Goal: Information Seeking & Learning: Learn about a topic

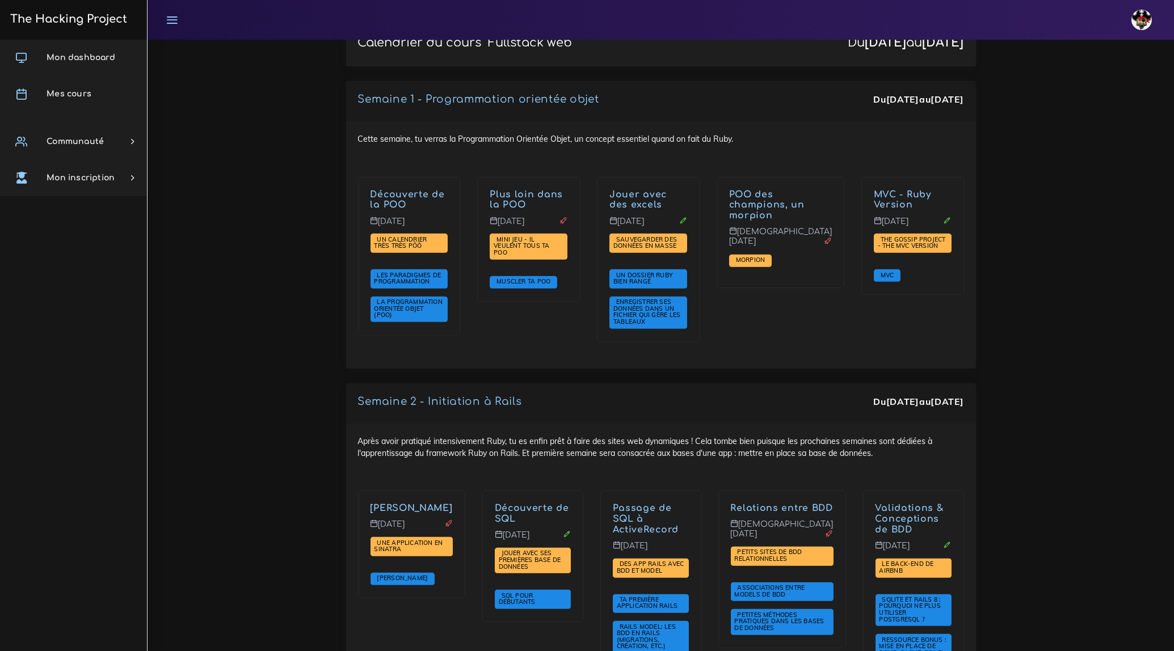
scroll to position [1495, 0]
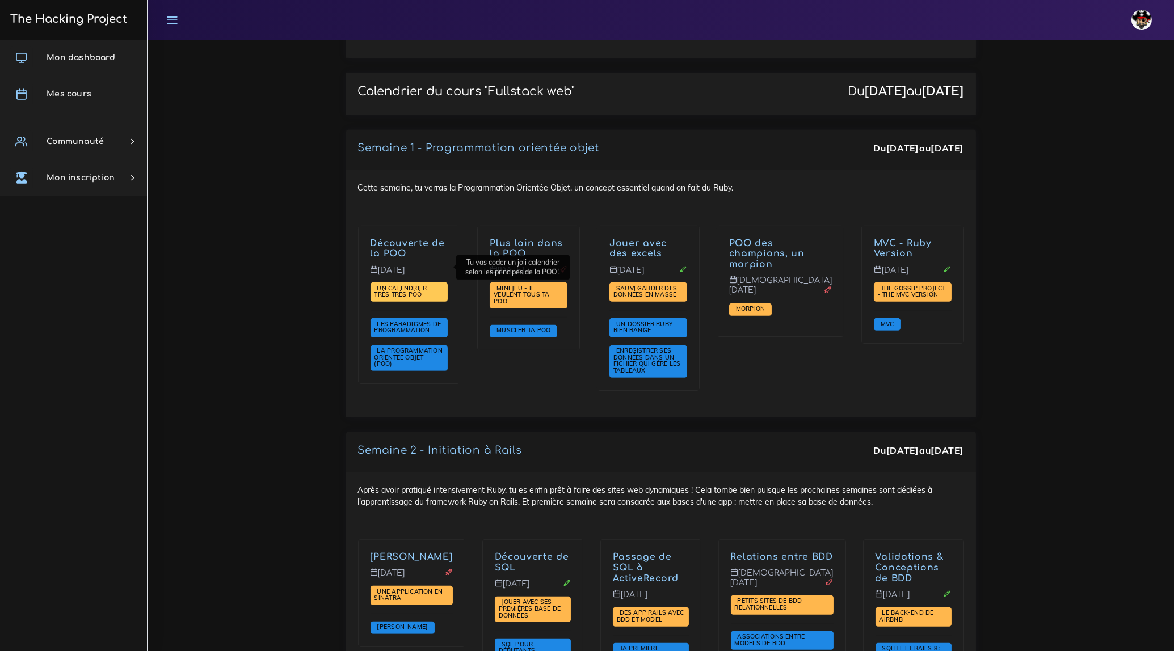
click at [406, 284] on span "Un calendrier très très PÔÔ" at bounding box center [400, 291] width 53 height 15
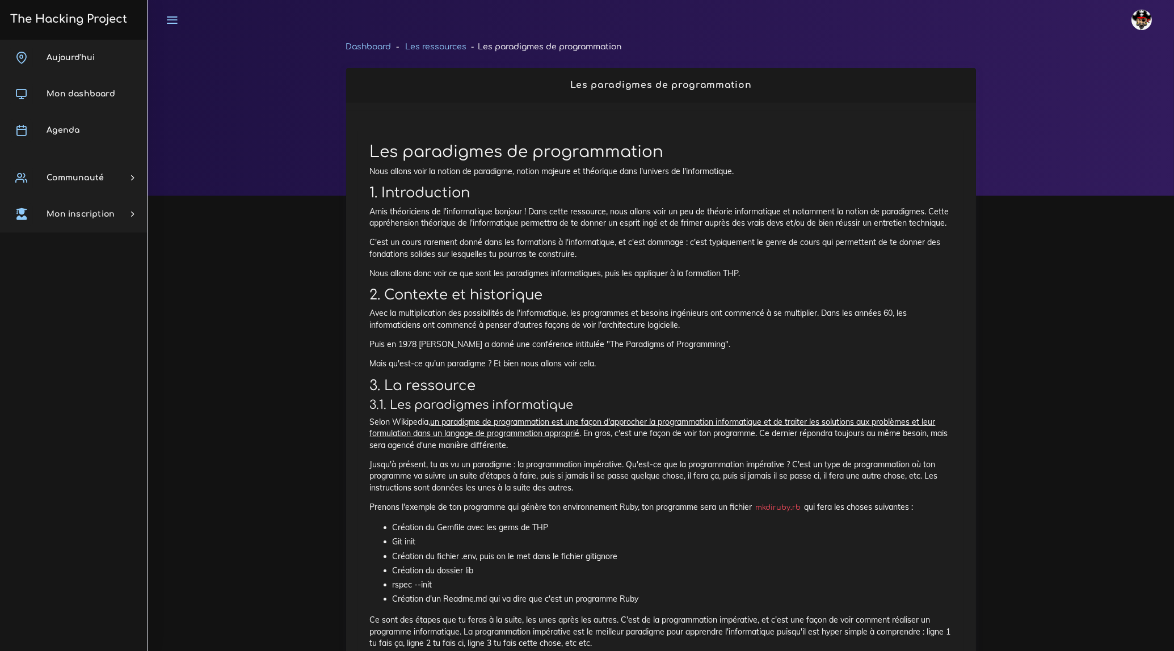
click at [499, 170] on p "Nous allons voir la notion de paradigme, notion majeure et théorique dans l'uni…" at bounding box center [661, 171] width 582 height 11
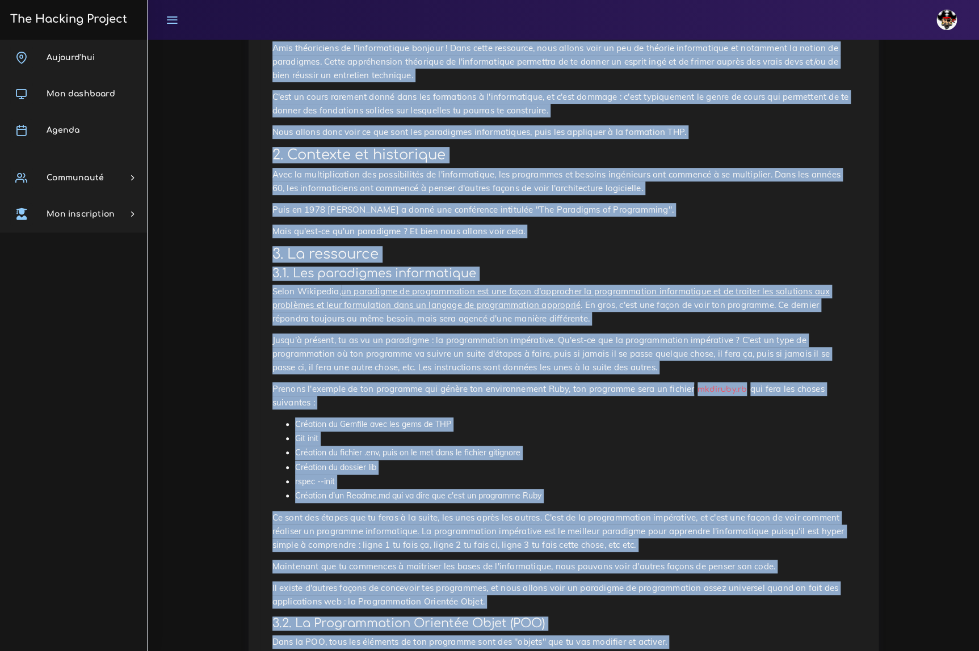
scroll to position [180, 0]
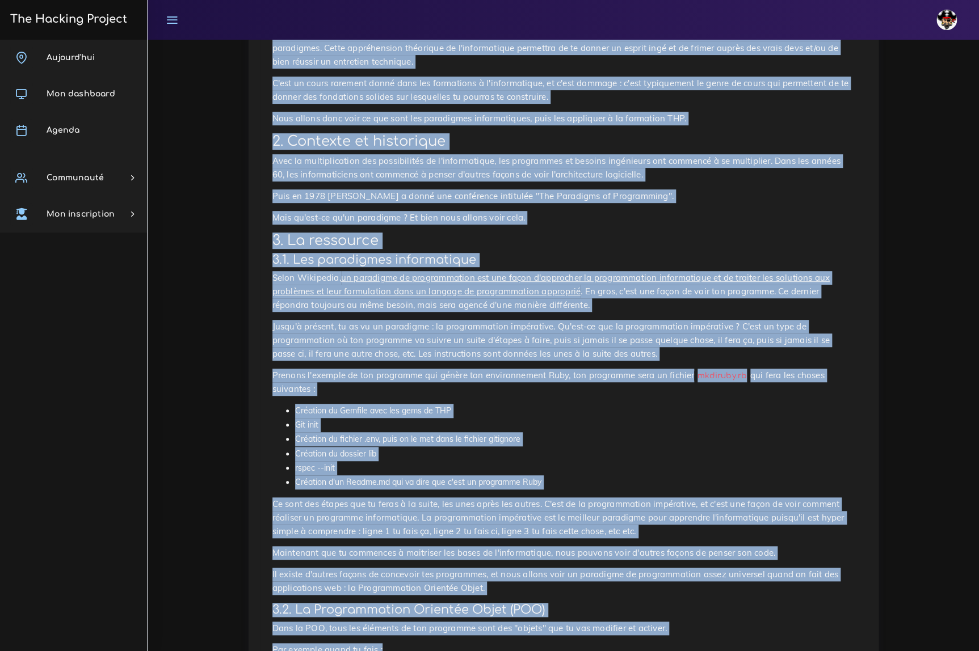
drag, startPoint x: 272, startPoint y: 160, endPoint x: 516, endPoint y: 567, distance: 475.1
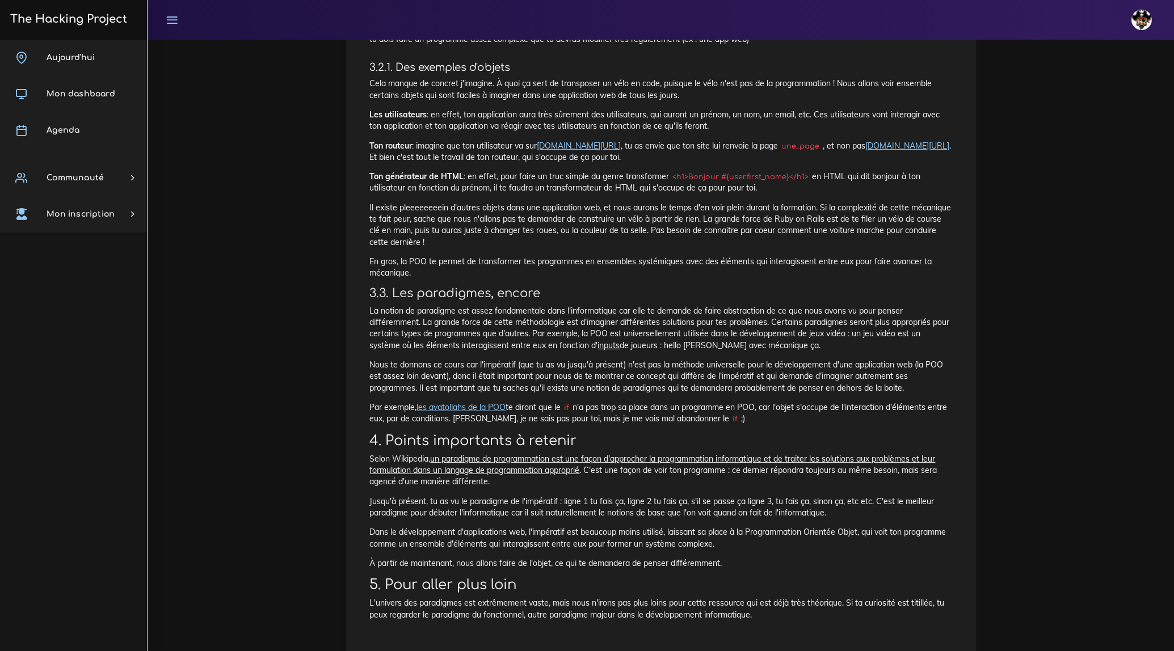
scroll to position [1177, 0]
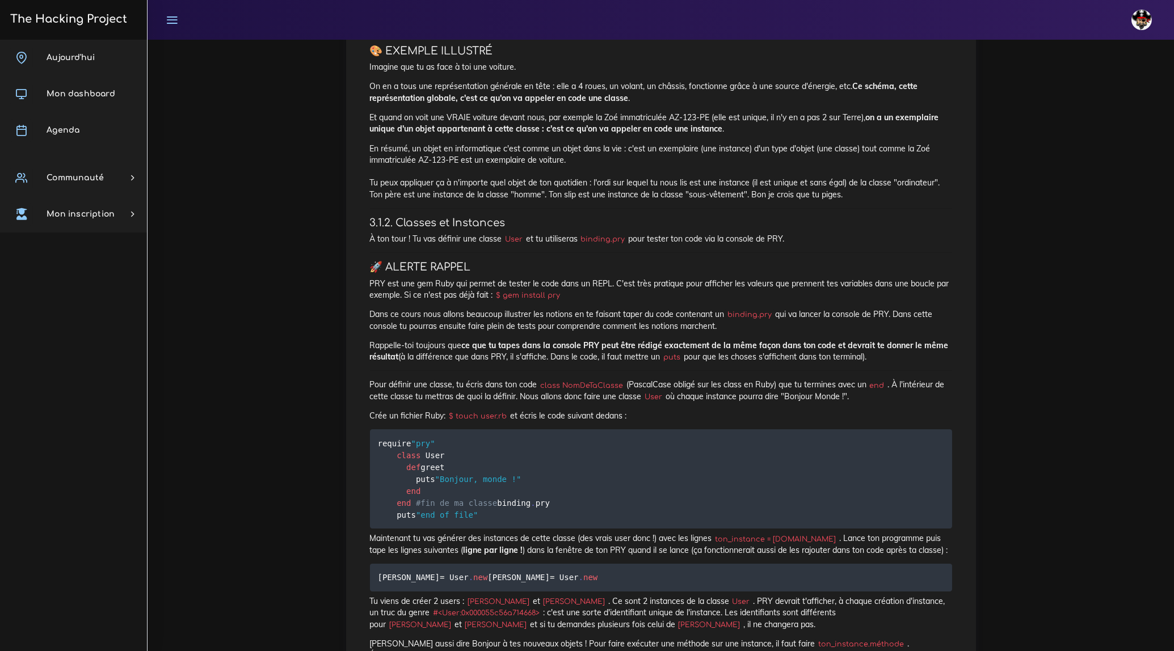
scroll to position [877, 0]
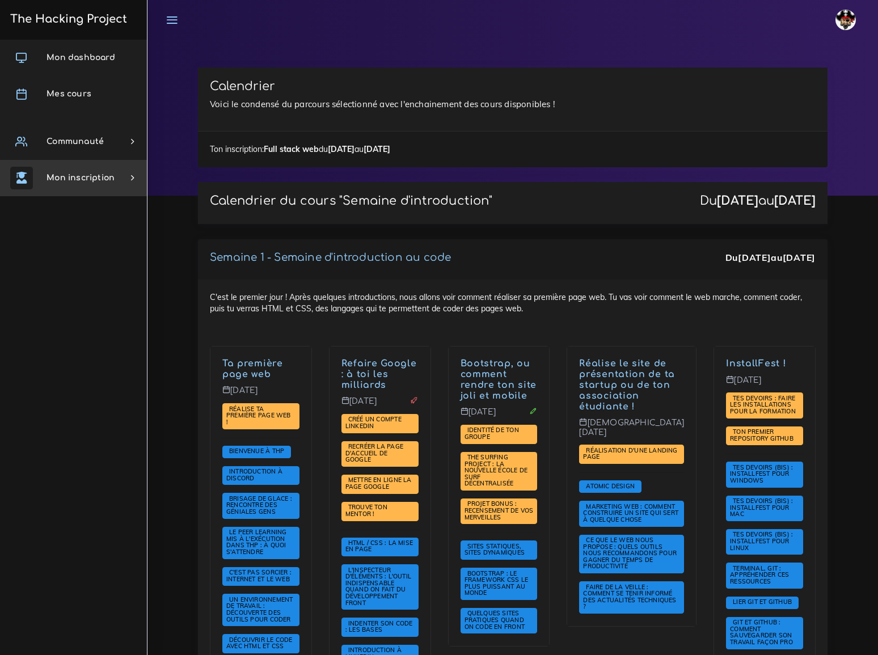
scroll to position [1495, 0]
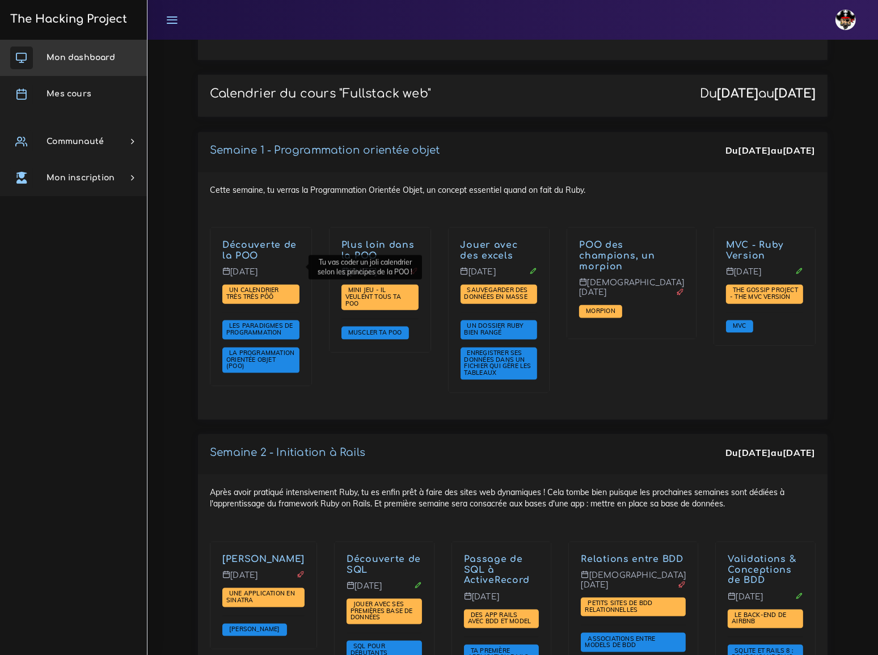
click at [89, 54] on span "Mon dashboard" at bounding box center [81, 57] width 69 height 9
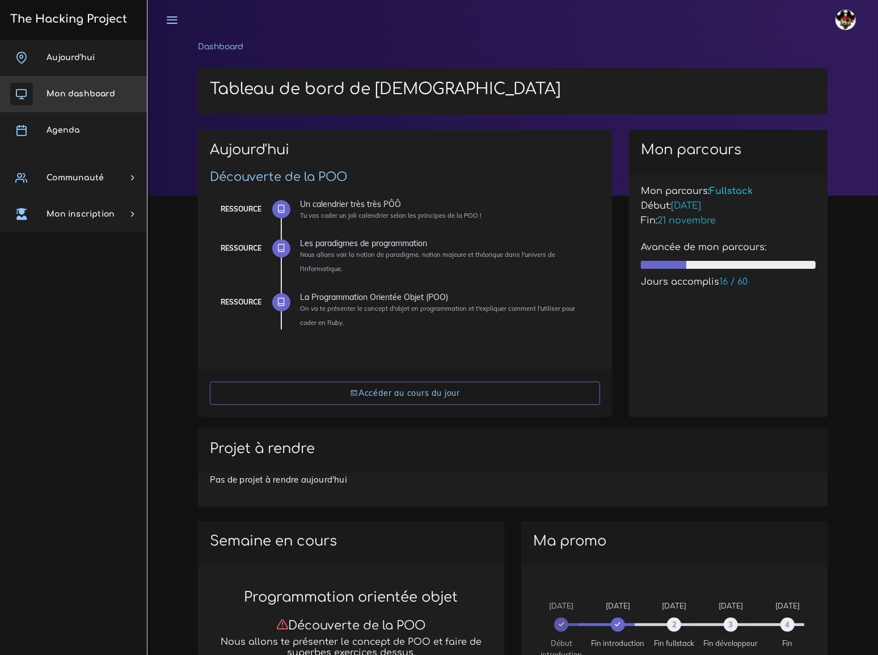
click at [85, 94] on span "Mon dashboard" at bounding box center [81, 94] width 69 height 9
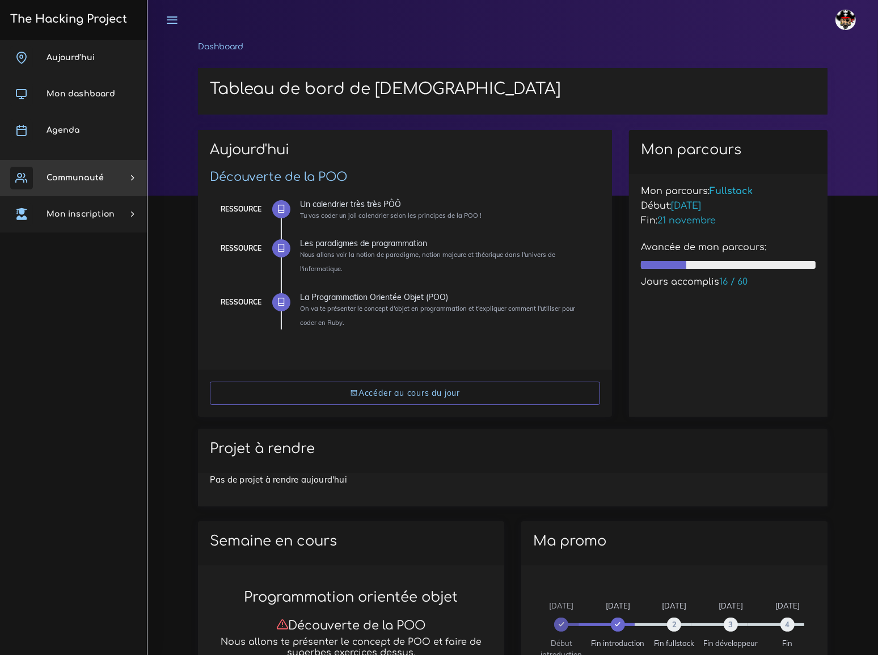
click at [83, 174] on span "Communauté" at bounding box center [75, 178] width 57 height 9
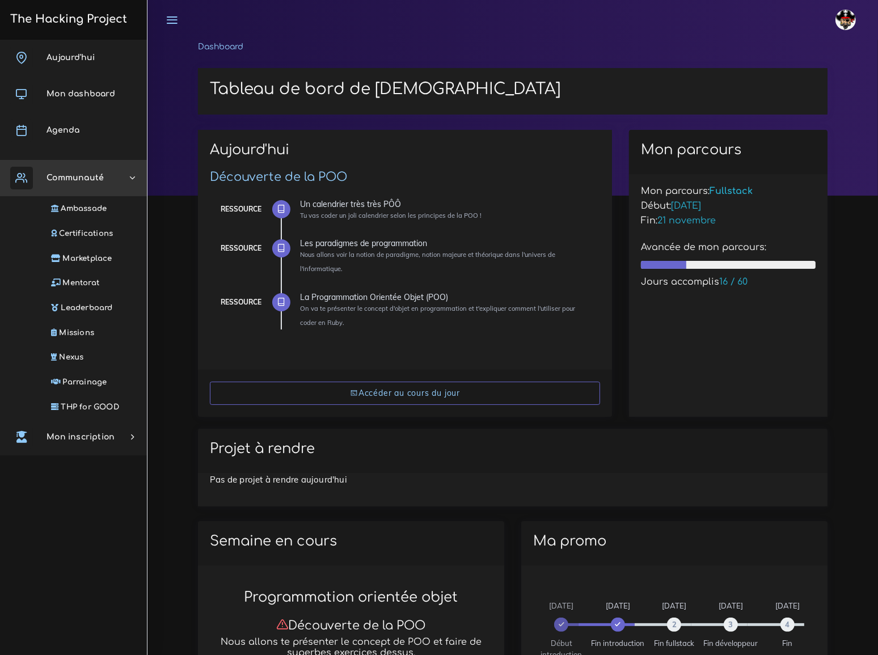
click at [83, 174] on span "Communauté" at bounding box center [75, 178] width 57 height 9
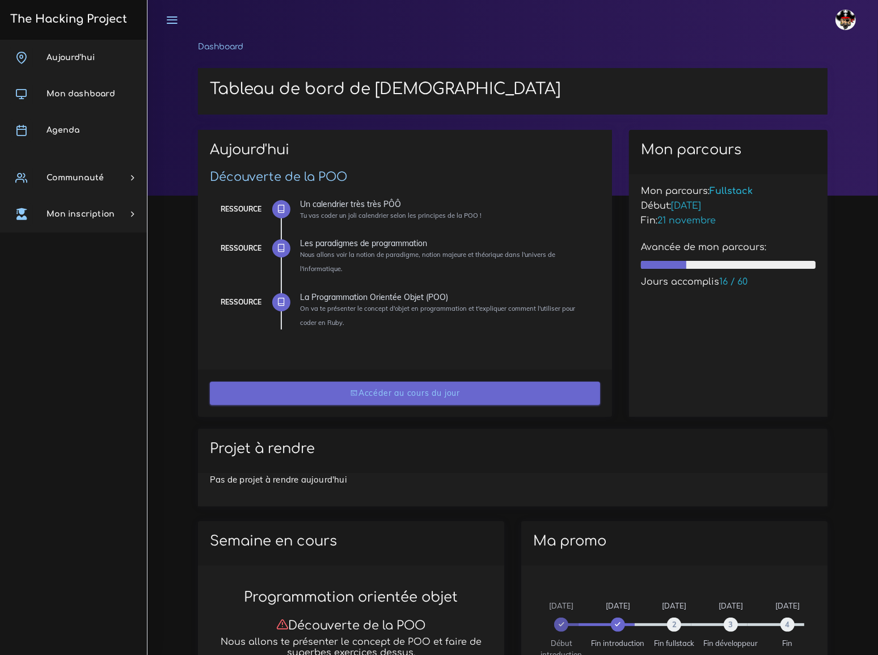
click at [403, 395] on link "Accéder au cours du jour" at bounding box center [405, 393] width 390 height 23
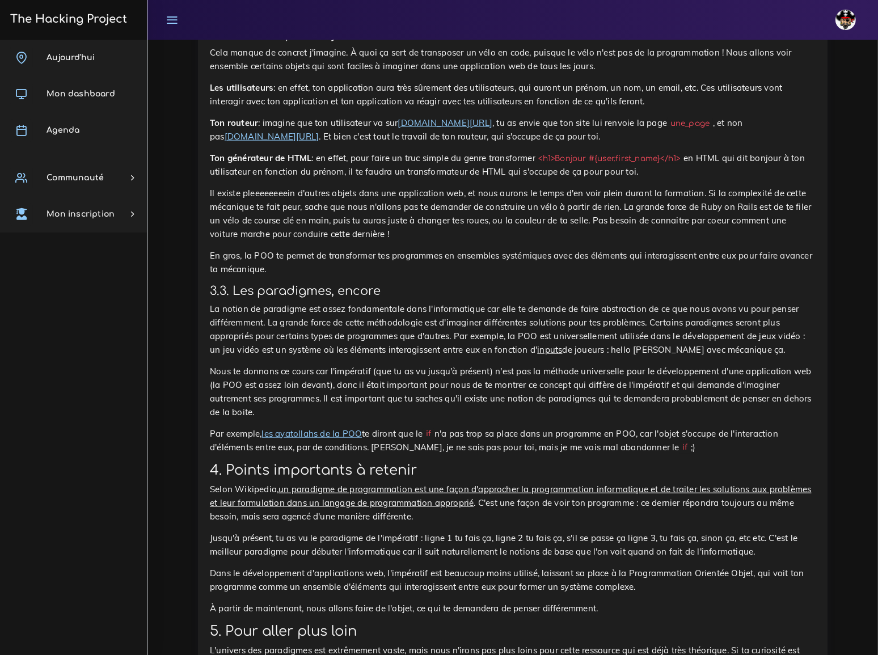
scroll to position [6086, 0]
click at [65, 129] on span "Agenda" at bounding box center [63, 130] width 33 height 9
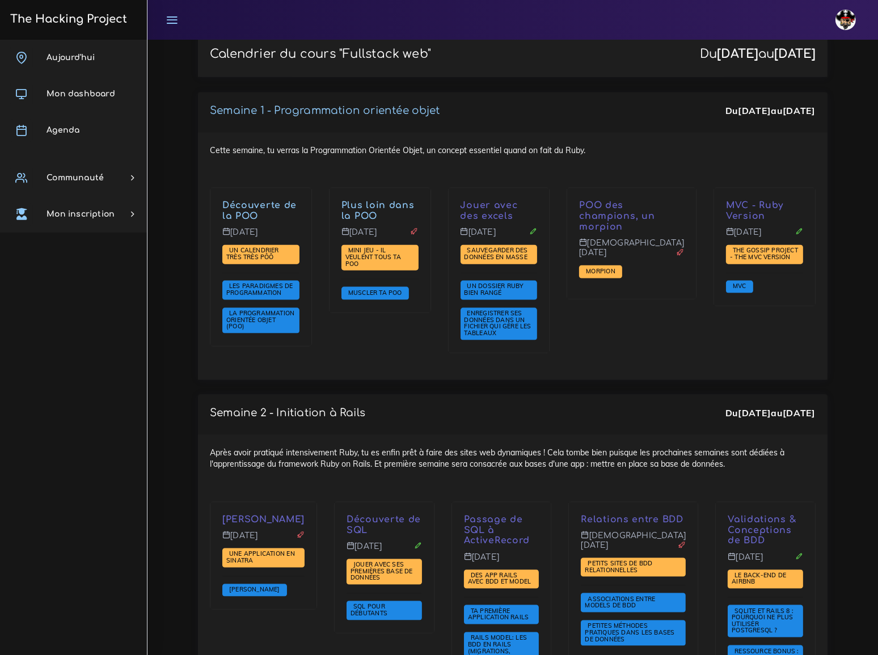
scroll to position [1547, 0]
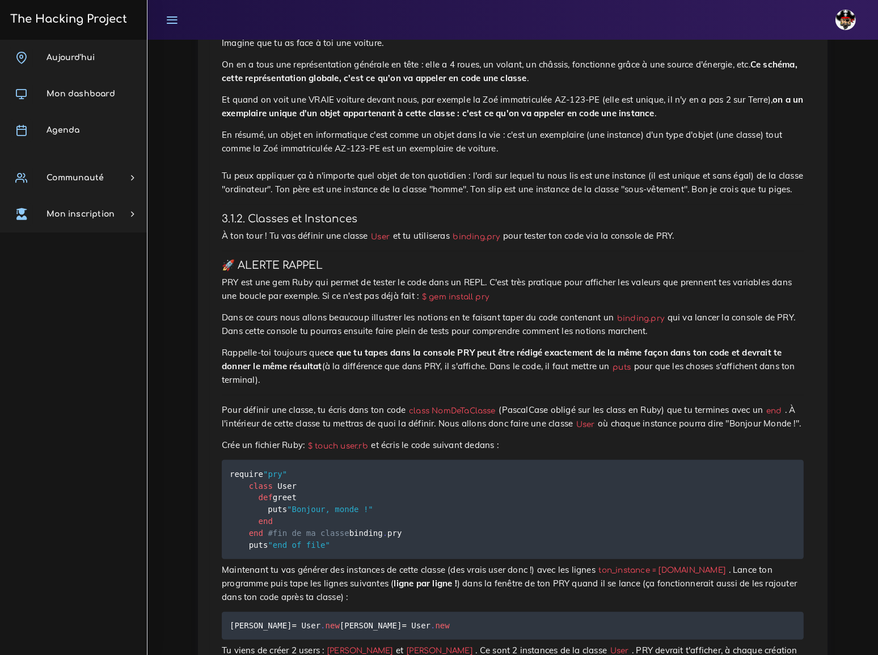
scroll to position [980, 0]
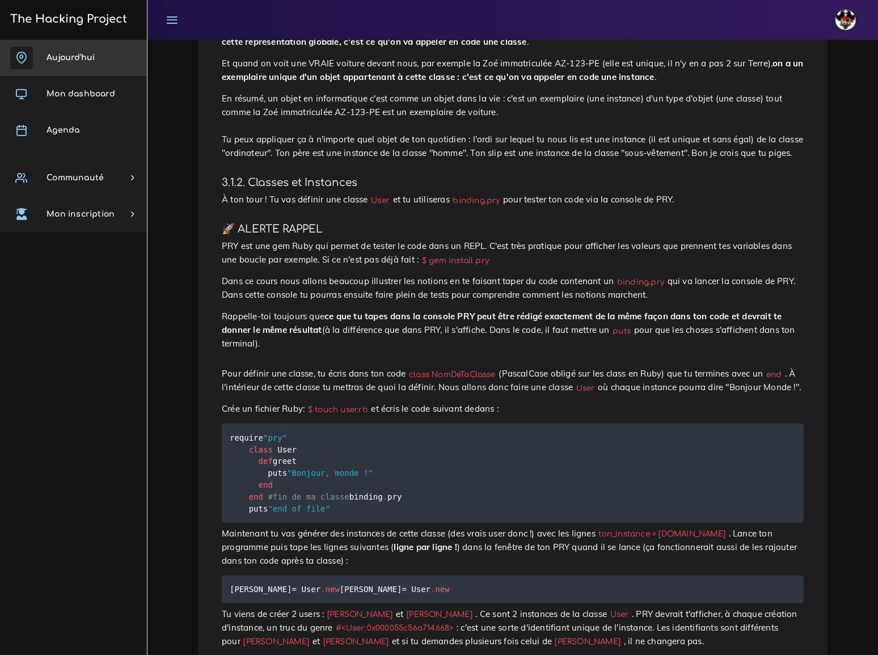
click at [80, 54] on span "Aujourd'hui" at bounding box center [71, 57] width 48 height 9
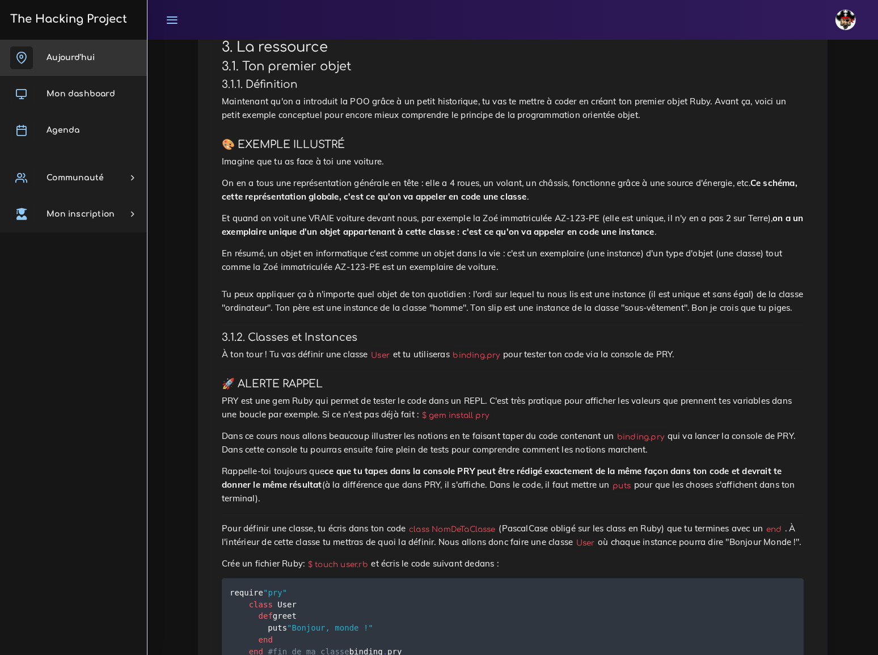
scroll to position [877, 0]
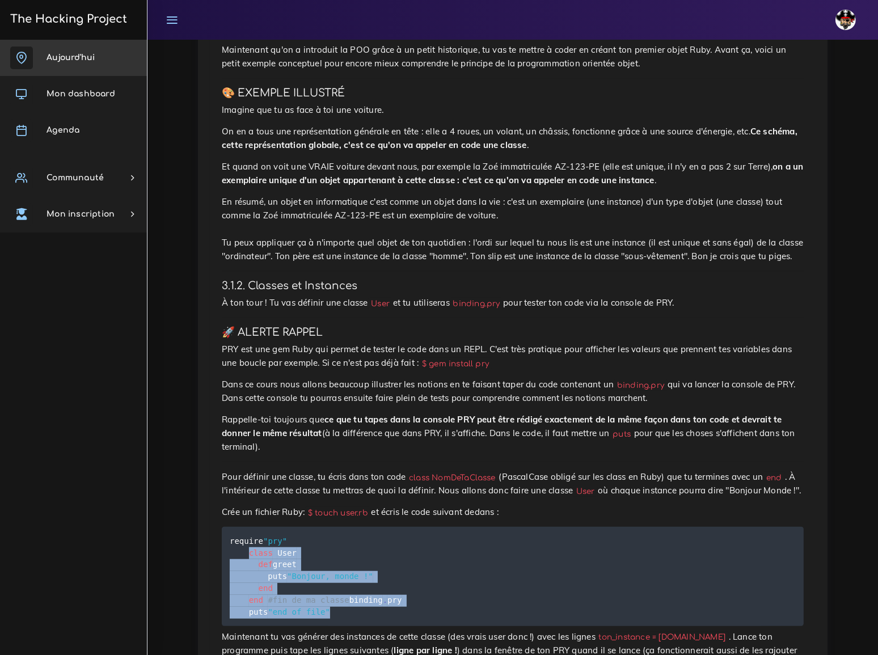
drag, startPoint x: 246, startPoint y: 403, endPoint x: 342, endPoint y: 491, distance: 129.7
click at [342, 527] on pre "require "pry" class User def greet puts "Bonjour, monde !" end end #fin de ma c…" at bounding box center [513, 576] width 582 height 99
copy code "class User def greet puts "Bonjour, monde !" end end #fin de ma classe binding …"
click at [369, 527] on pre "require "pry" class User def greet puts "Bonjour, monde !" end end #fin de ma c…" at bounding box center [513, 576] width 582 height 99
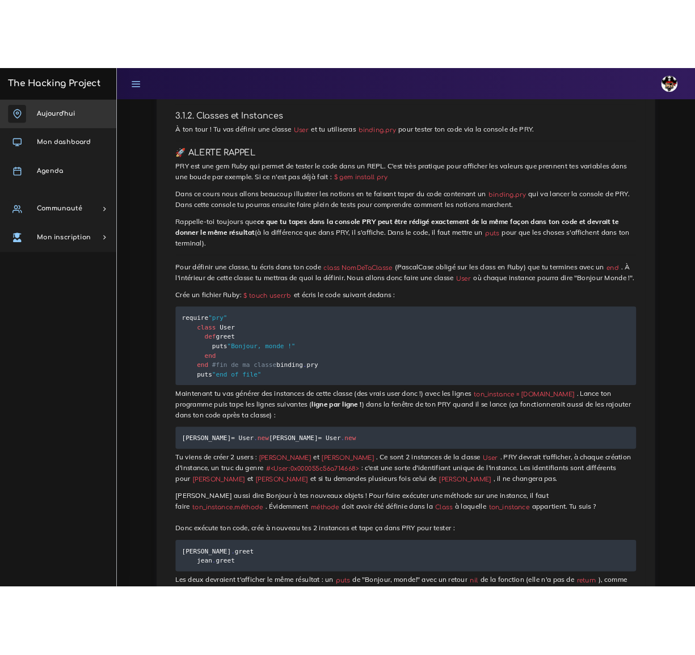
scroll to position [1186, 0]
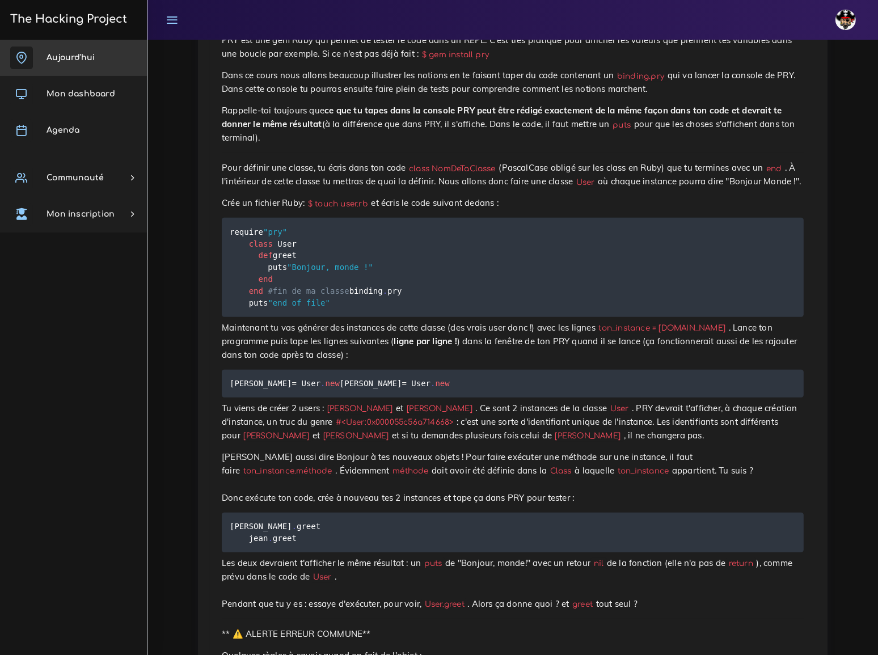
click at [170, 22] on icon at bounding box center [172, 20] width 12 height 12
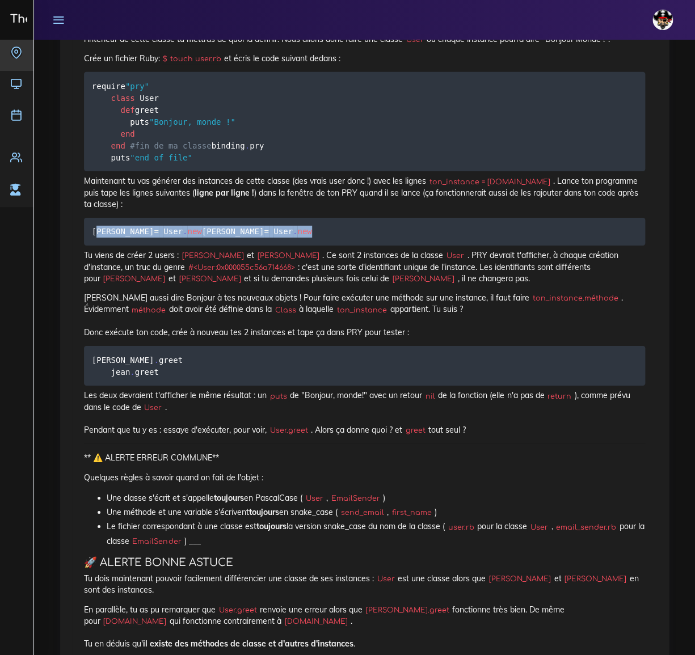
drag, startPoint x: 95, startPoint y: 251, endPoint x: 149, endPoint y: 259, distance: 54.5
click at [193, 246] on pre "julie = User . new jean = User . new" at bounding box center [364, 232] width 561 height 28
click at [92, 238] on code "julie = User . new jean = User . new" at bounding box center [203, 231] width 223 height 12
drag, startPoint x: 91, startPoint y: 251, endPoint x: 184, endPoint y: 266, distance: 94.8
click at [184, 246] on pre "julie = User . new jean = User . new" at bounding box center [364, 232] width 561 height 28
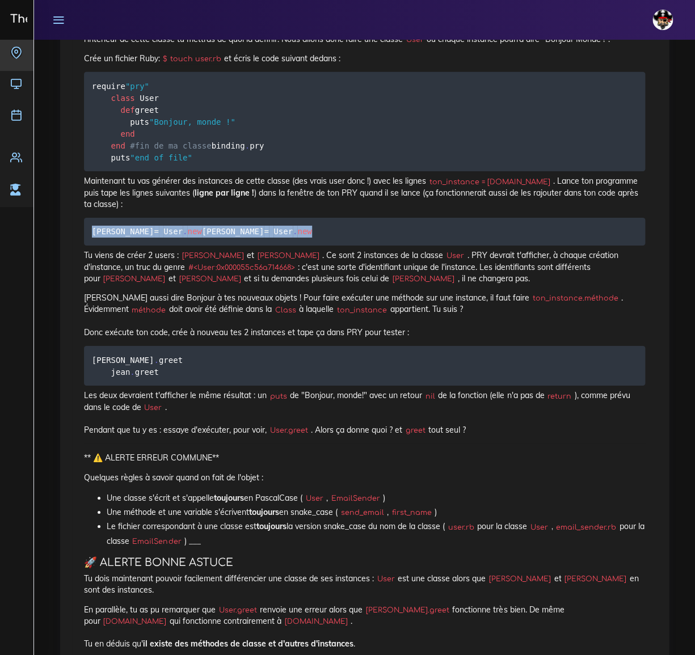
copy code "julie = User . new jean = User . new"
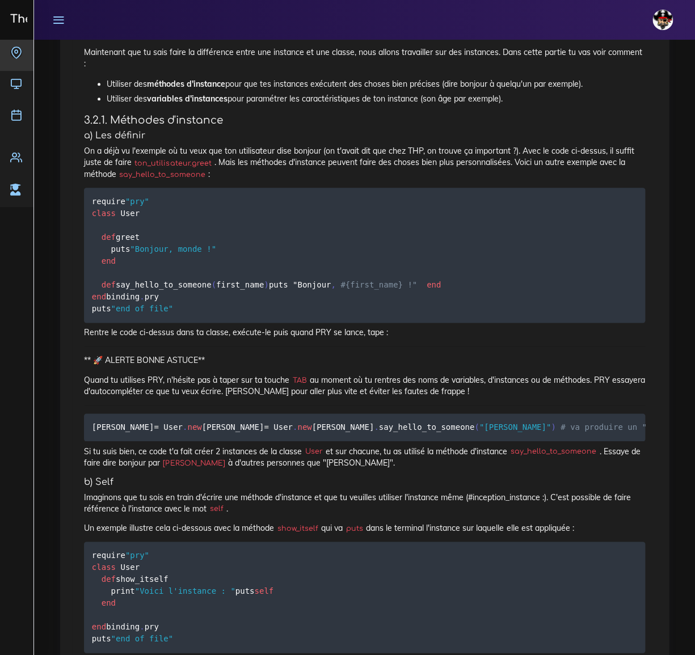
scroll to position [1856, 0]
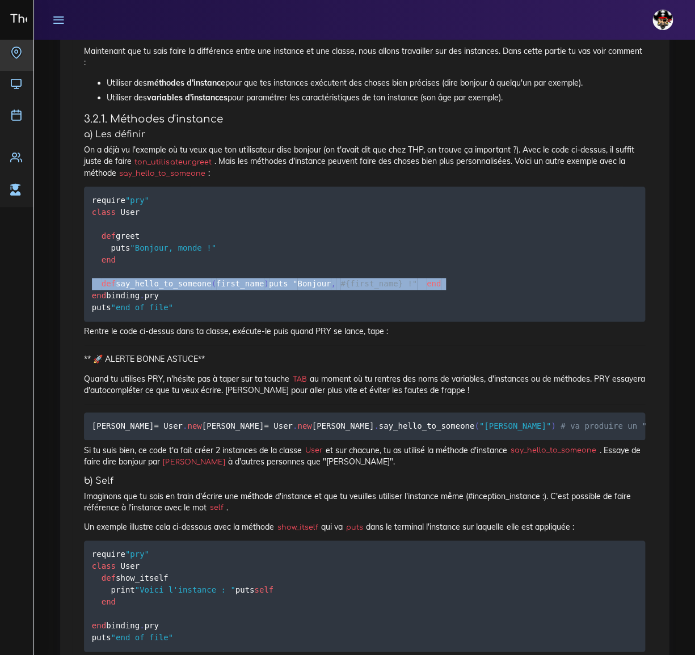
drag, startPoint x: 92, startPoint y: 295, endPoint x: 89, endPoint y: 328, distance: 33.6
click at [89, 322] on pre "require "pry" class User def greet puts "Bonjour, monde !" end def say_hello_to…" at bounding box center [364, 254] width 561 height 135
copy code "def say_hello_to_someone ( first_name ) puts " Bonjour , #{first_name} !" end"
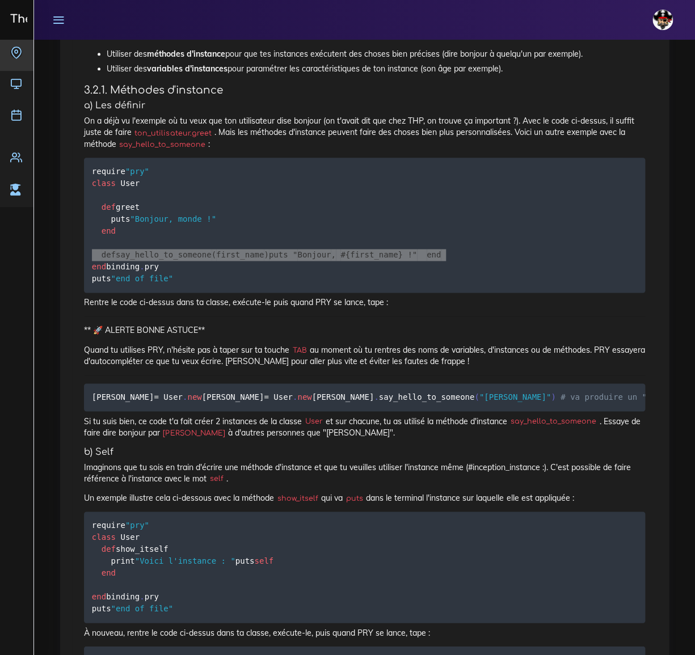
scroll to position [1908, 0]
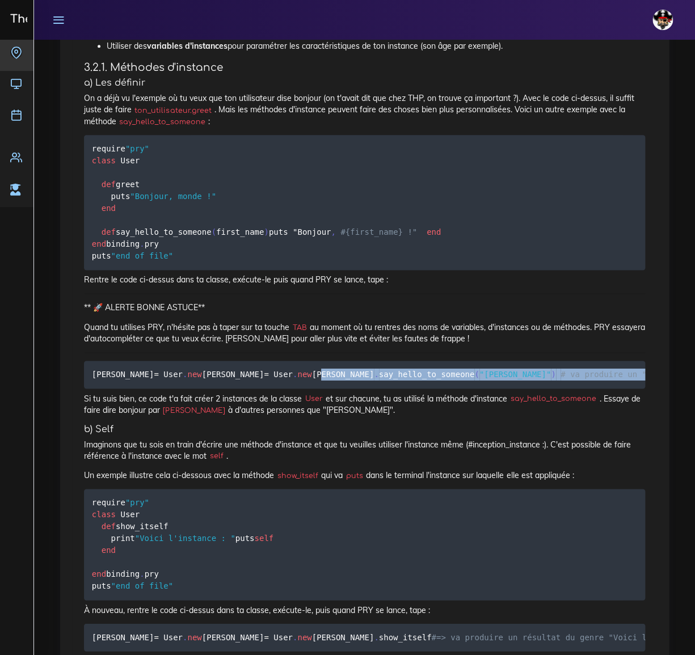
drag, startPoint x: 91, startPoint y: 470, endPoint x: 90, endPoint y: 482, distance: 12.0
click at [90, 389] on pre "julie = User . new jean = User . new julie . say_hello_to_someone ( "Patrick" )…" at bounding box center [364, 375] width 561 height 28
copy code "julie . say_hello_to_someone ( "Patrick" ) # va produire un "Bonjour, Patrick !""
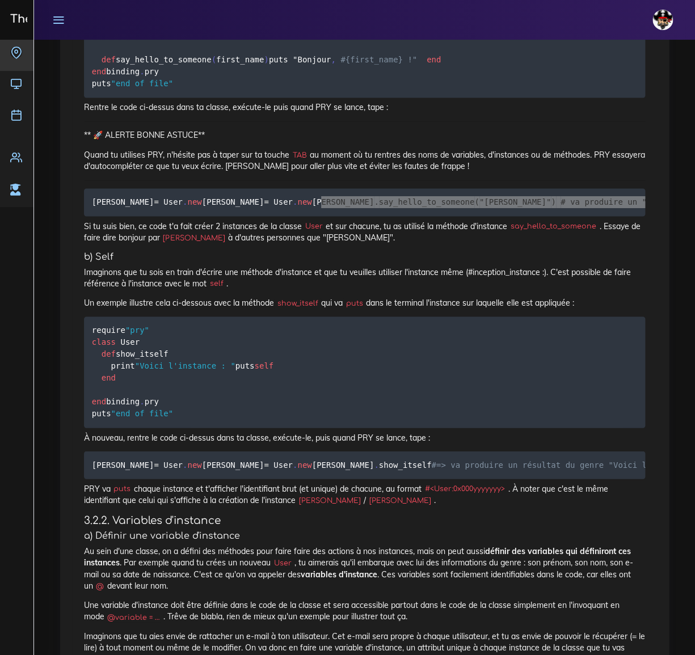
scroll to position [2114, 0]
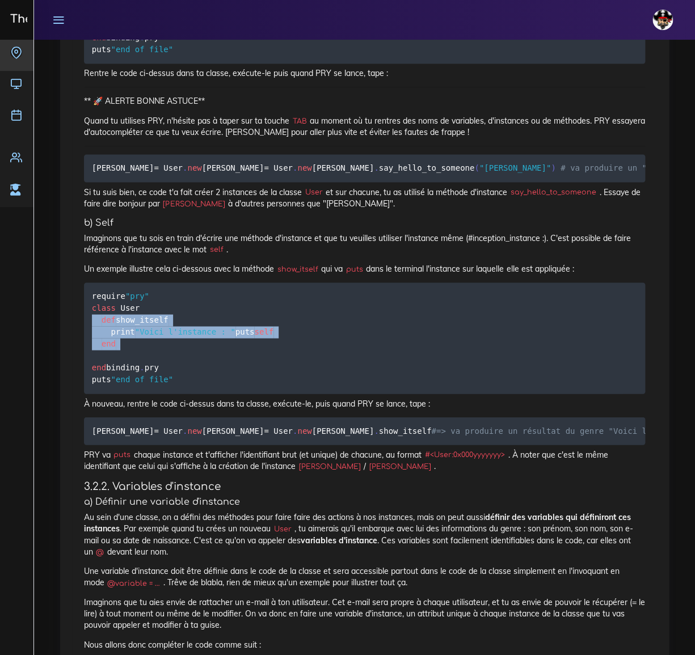
drag, startPoint x: 92, startPoint y: 427, endPoint x: 82, endPoint y: 470, distance: 43.8
copy code "def show_itself print "Voici l'instance : " puts self end"
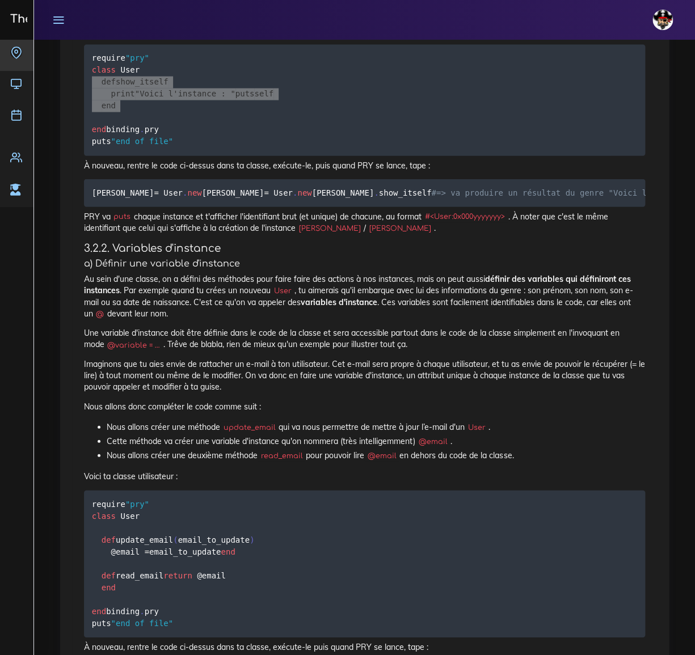
scroll to position [2372, 0]
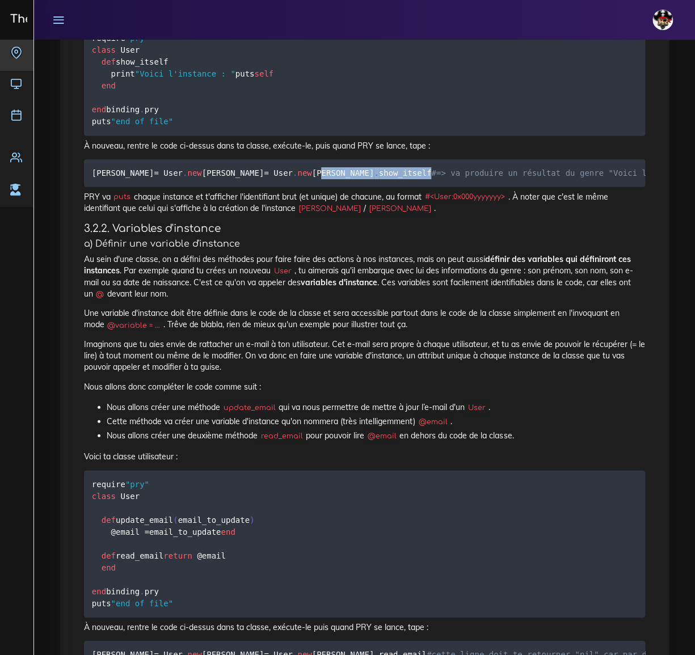
drag, startPoint x: 92, startPoint y: 352, endPoint x: 165, endPoint y: 352, distance: 72.6
copy code "julie . show_itself"
click at [130, 187] on pre "julie = User . new jean = User . new julie . show_itself #=> va produire un rés…" at bounding box center [364, 173] width 561 height 28
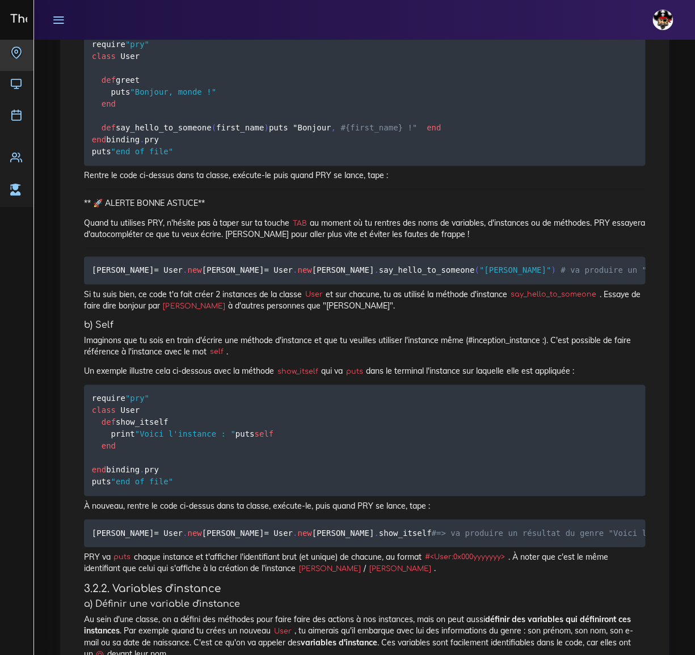
scroll to position [2011, 0]
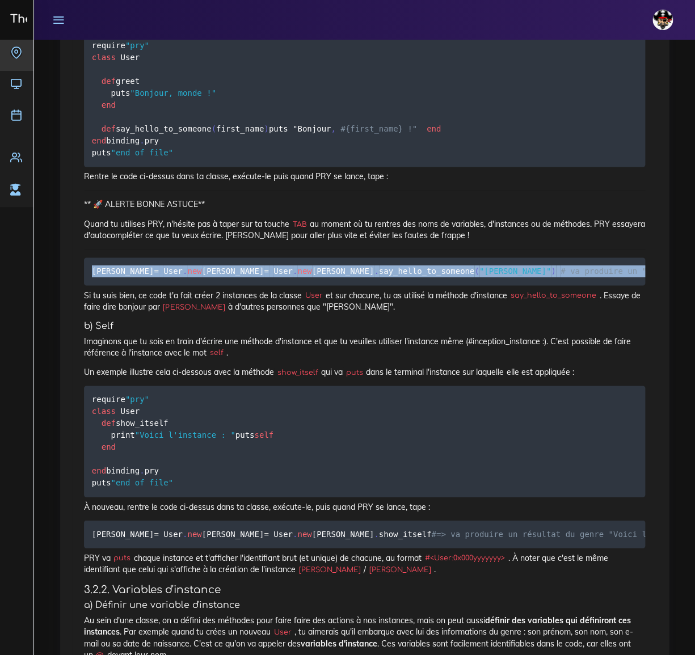
drag, startPoint x: 92, startPoint y: 330, endPoint x: 420, endPoint y: 380, distance: 331.2
click at [420, 285] on pre "julie = User . new jean = User . new julie . say_hello_to_someone ( "Patrick" )…" at bounding box center [364, 272] width 561 height 28
copy code "julie = User . new jean = User . new julie . say_hello_to_someone ( "Patrick" )…"
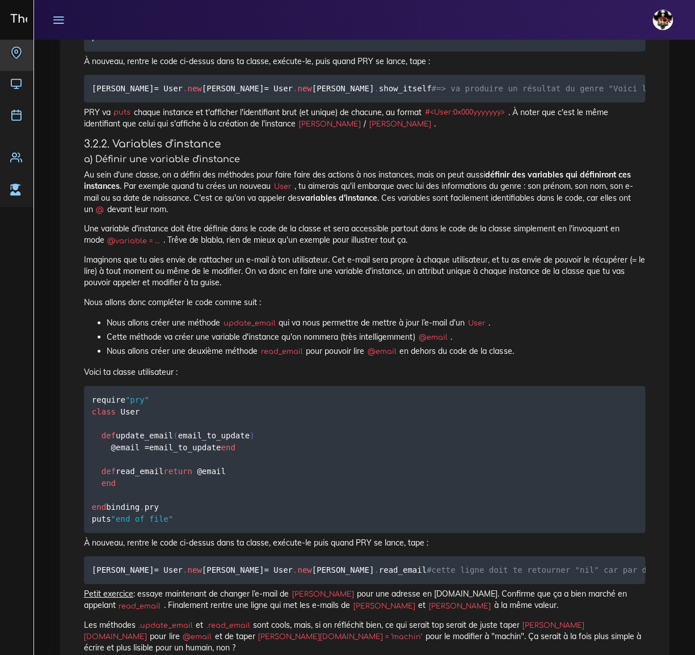
scroll to position [2320, 0]
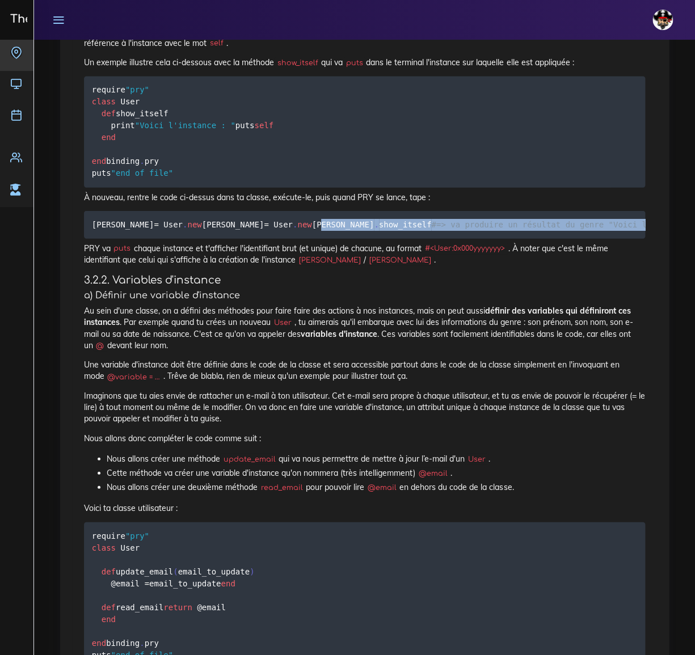
drag, startPoint x: 92, startPoint y: 403, endPoint x: 561, endPoint y: 415, distance: 468.2
click at [561, 239] on pre "julie = User . new jean = User . new julie . show_itself #=> va produire un rés…" at bounding box center [364, 225] width 561 height 28
copy code "julie . show_itself #=> va produire un résultat du genre "Voici l'instance : #<…"
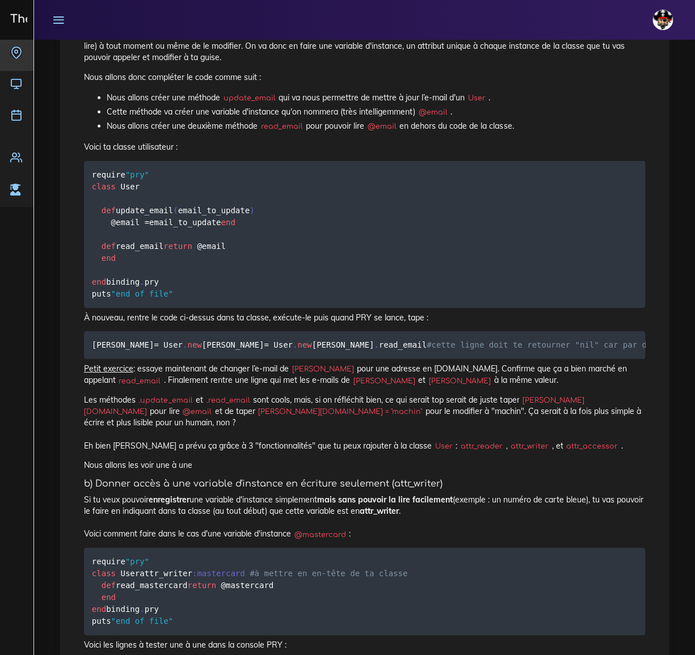
scroll to position [2733, 0]
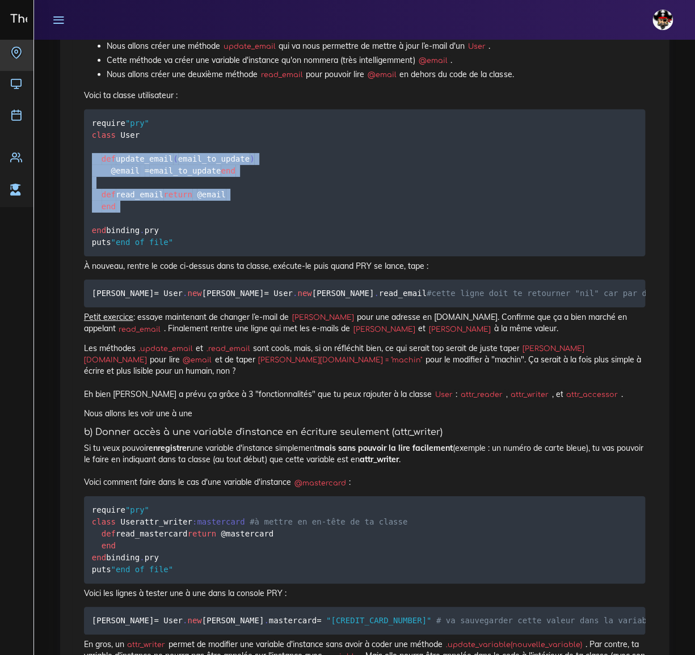
drag, startPoint x: 92, startPoint y: 349, endPoint x: 89, endPoint y: 425, distance: 76.6
click at [86, 256] on pre "require "pry" class User def update_email ( email_to_update ) @email = email_to…" at bounding box center [364, 182] width 561 height 147
copy code "def update_email ( email_to_update ) @email = email_to_update end def read_emai…"
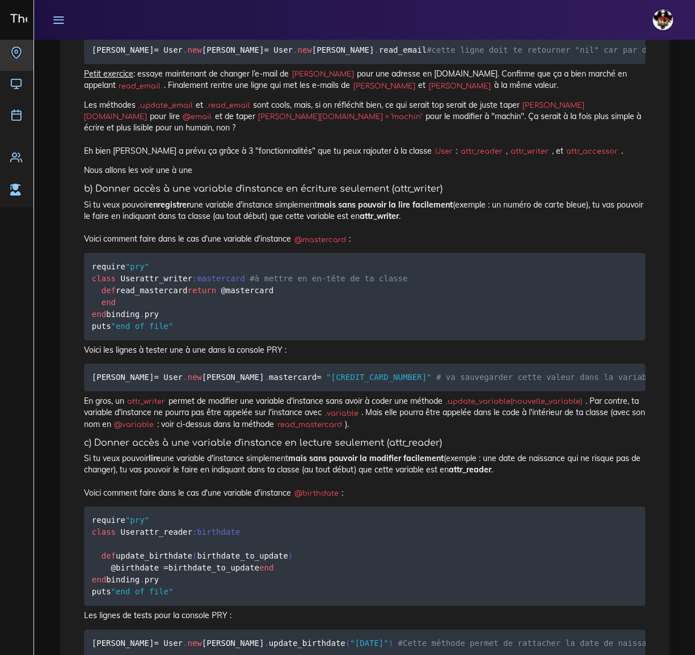
scroll to position [2991, 0]
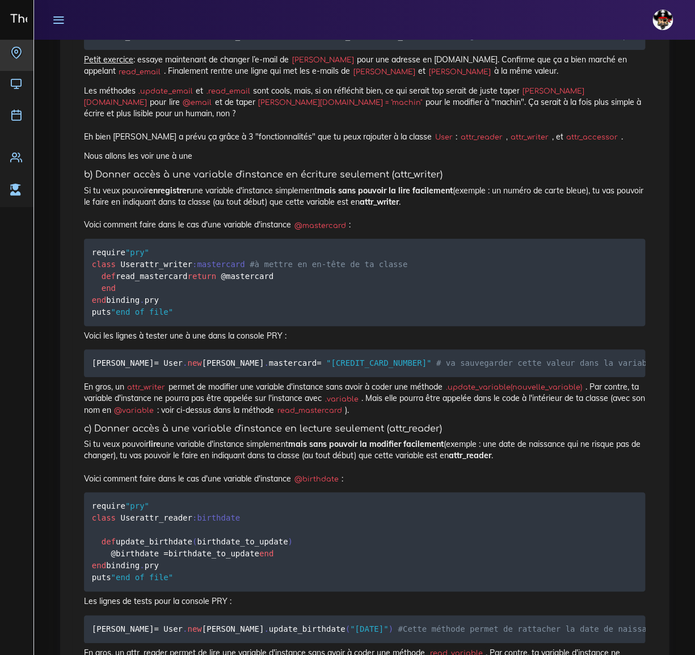
drag, startPoint x: 91, startPoint y: 382, endPoint x: 327, endPoint y: 405, distance: 236.6
click at [327, 50] on pre "julie = User . new jean = User . new julie . read_email #cette ligne doit te re…" at bounding box center [364, 36] width 561 height 28
copy code "puts julie . read_email # tu devrais récupérer cette fois l'email: "julie@julie…"
click at [533, 50] on pre "julie = User . new jean = User . new julie . read_email #cette ligne doit te re…" at bounding box center [364, 36] width 561 height 28
drag, startPoint x: 92, startPoint y: 346, endPoint x: 87, endPoint y: 366, distance: 20.9
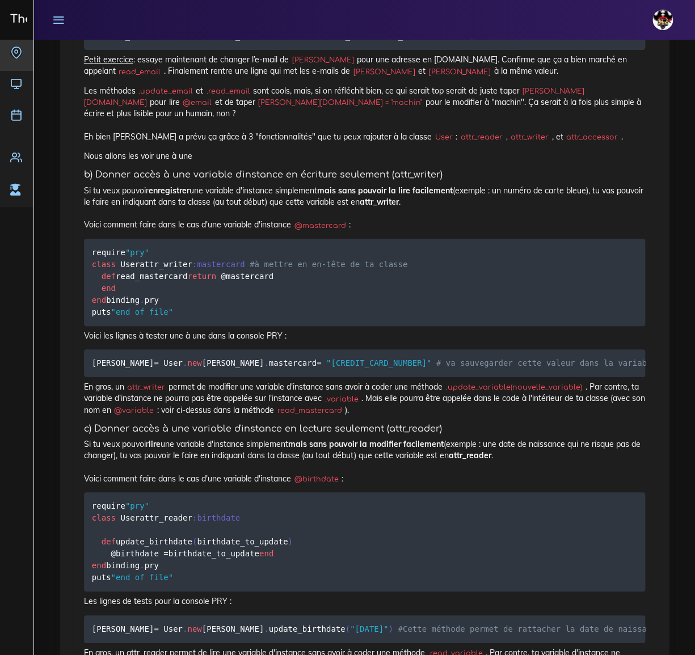
click at [87, 50] on pre "julie = User . new jean = User . new julie . read_email #cette ligne doit te re…" at bounding box center [364, 36] width 561 height 28
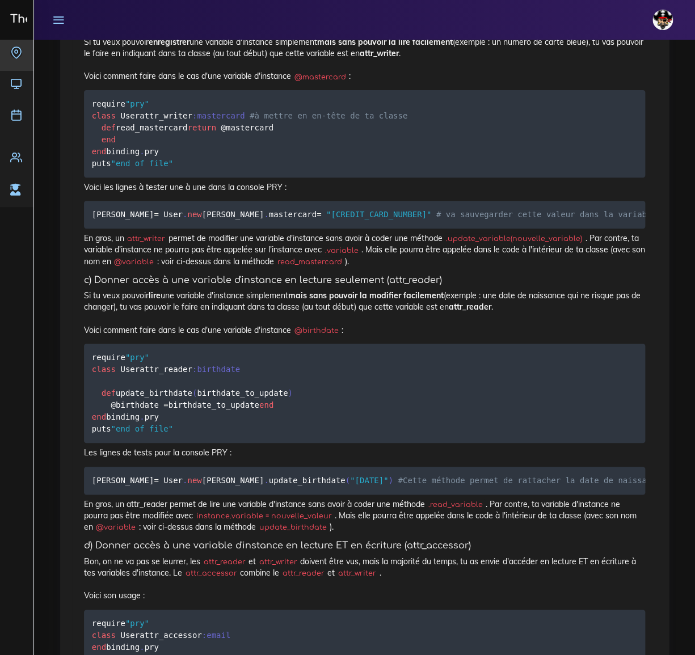
scroll to position [3146, 0]
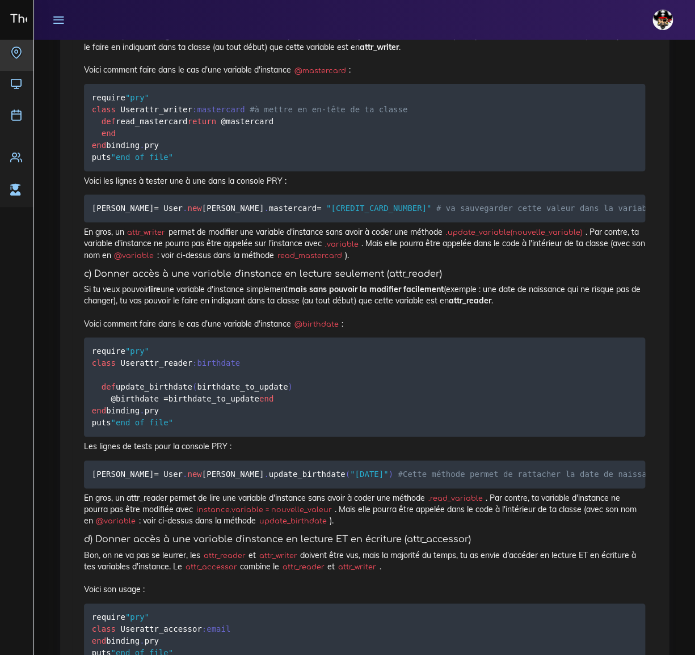
click at [264, 26] on h5 "b) Donner accès à une variable d'instance en écriture seulement (attr_writer)" at bounding box center [364, 20] width 561 height 11
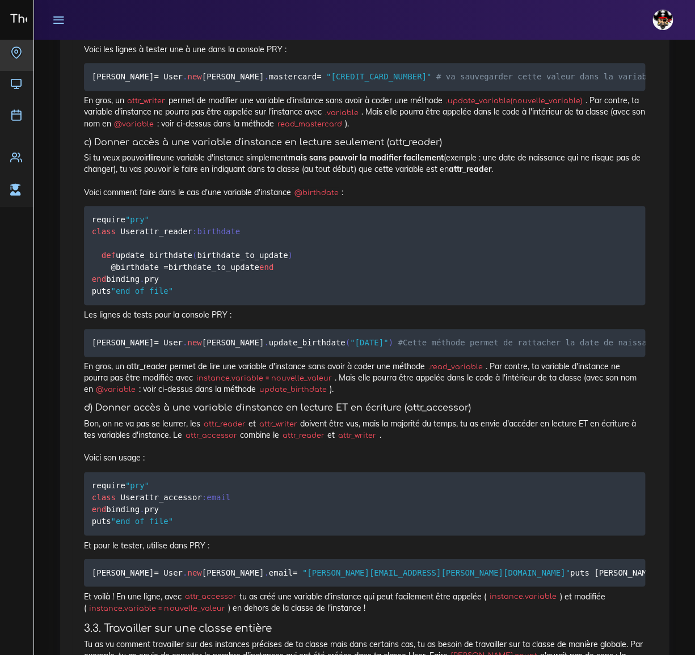
scroll to position [3301, 0]
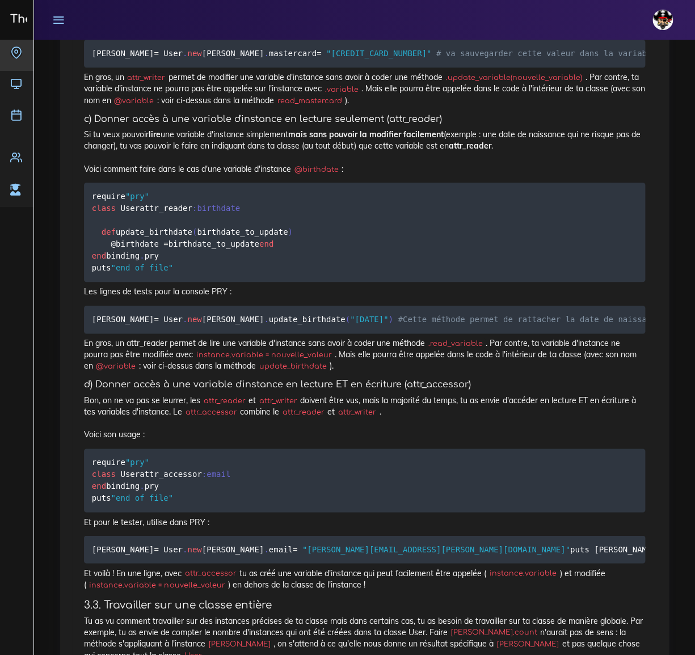
drag, startPoint x: 92, startPoint y: 312, endPoint x: 93, endPoint y: 328, distance: 16.5
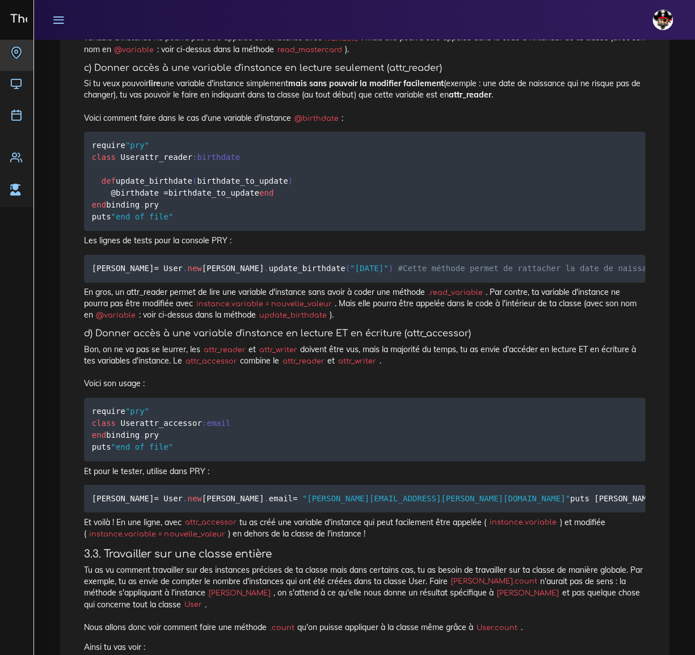
scroll to position [3352, 0]
drag, startPoint x: 91, startPoint y: 283, endPoint x: 84, endPoint y: 316, distance: 33.7
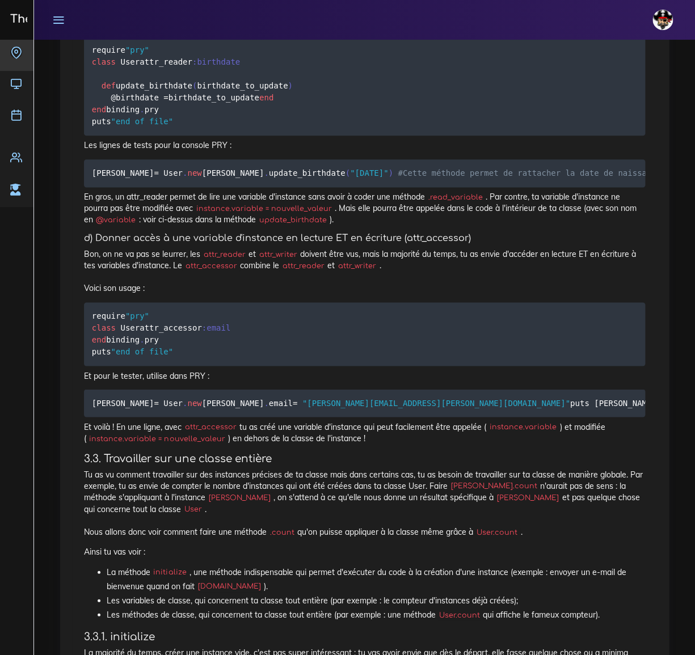
scroll to position [3455, 0]
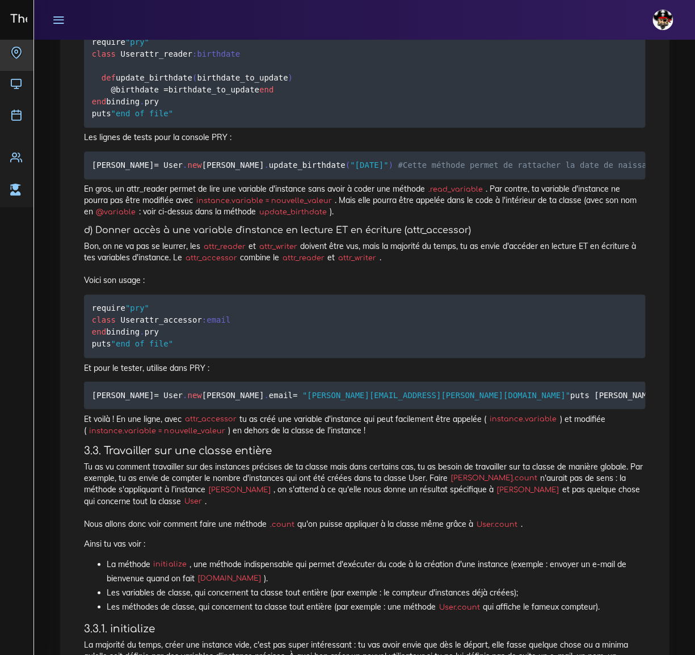
drag, startPoint x: 92, startPoint y: 328, endPoint x: 266, endPoint y: 328, distance: 174.2
drag, startPoint x: 91, startPoint y: 342, endPoint x: 161, endPoint y: 340, distance: 69.2
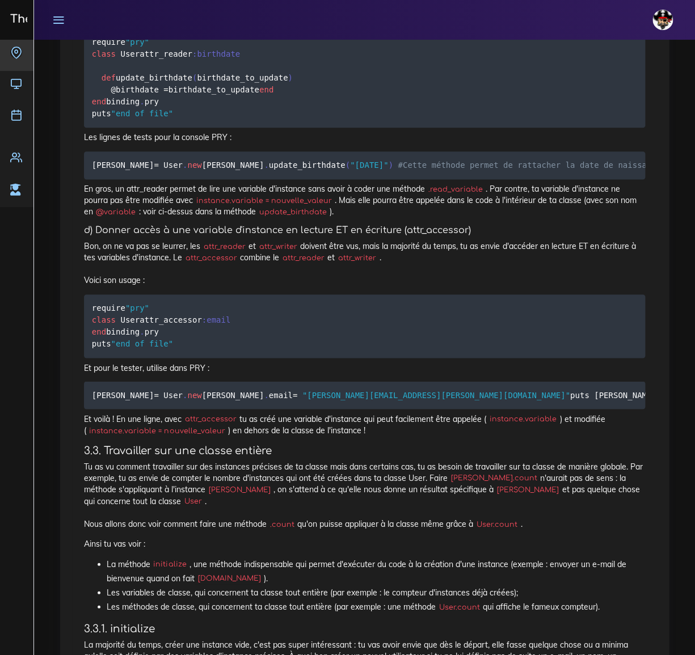
drag, startPoint x: 92, startPoint y: 353, endPoint x: 183, endPoint y: 352, distance: 90.8
drag, startPoint x: 91, startPoint y: 329, endPoint x: 610, endPoint y: 356, distance: 519.8
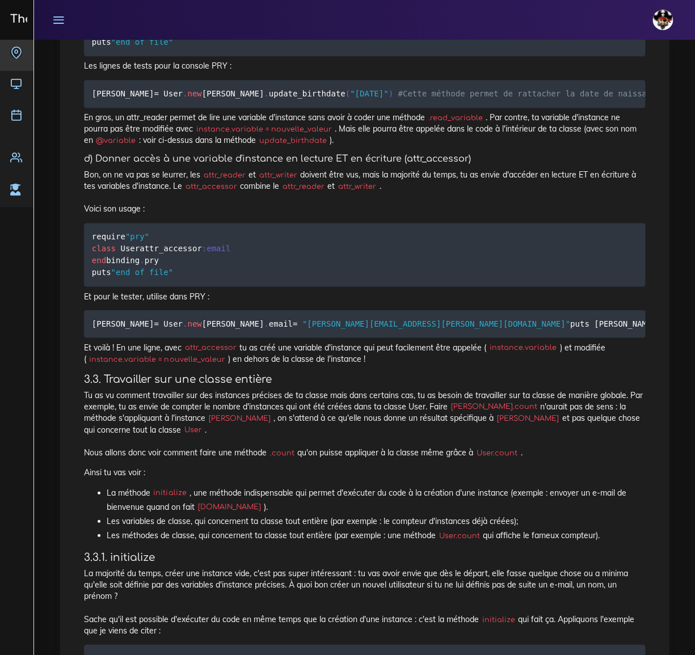
scroll to position [3558, 0]
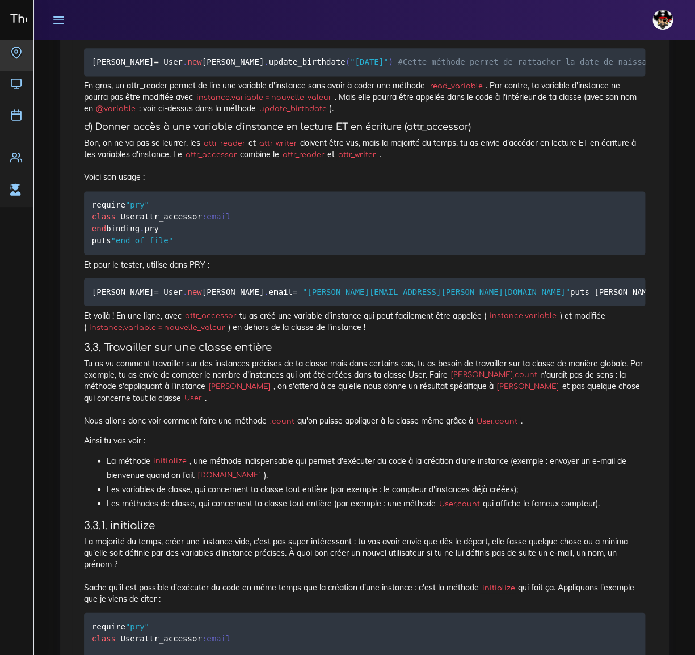
drag, startPoint x: 91, startPoint y: 414, endPoint x: 91, endPoint y: 424, distance: 9.6
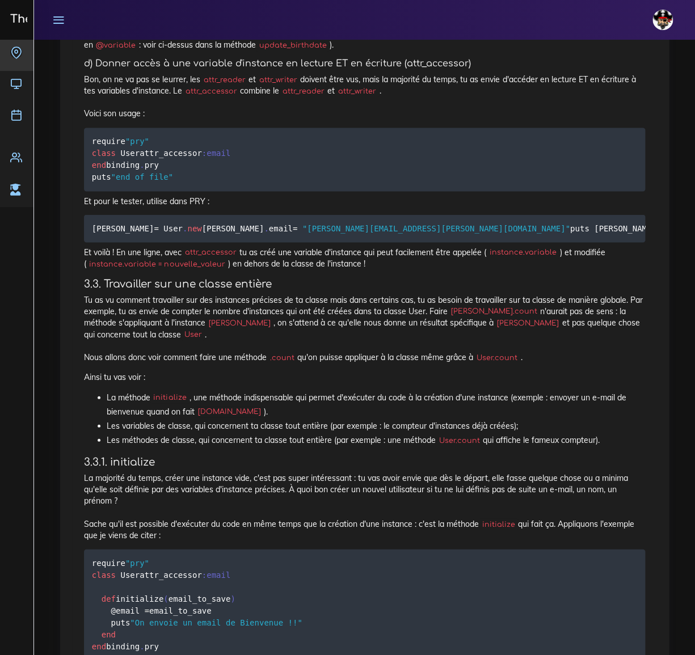
scroll to position [3661, 0]
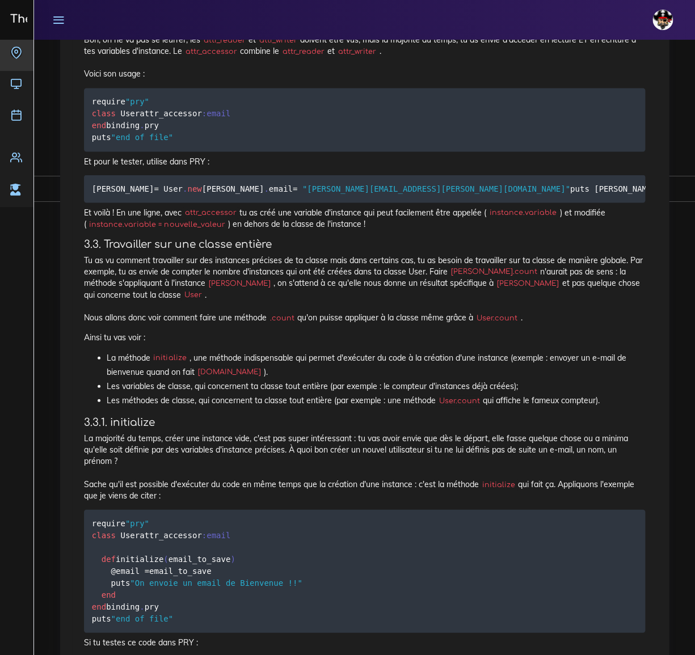
drag, startPoint x: 91, startPoint y: 336, endPoint x: 93, endPoint y: 370, distance: 33.5
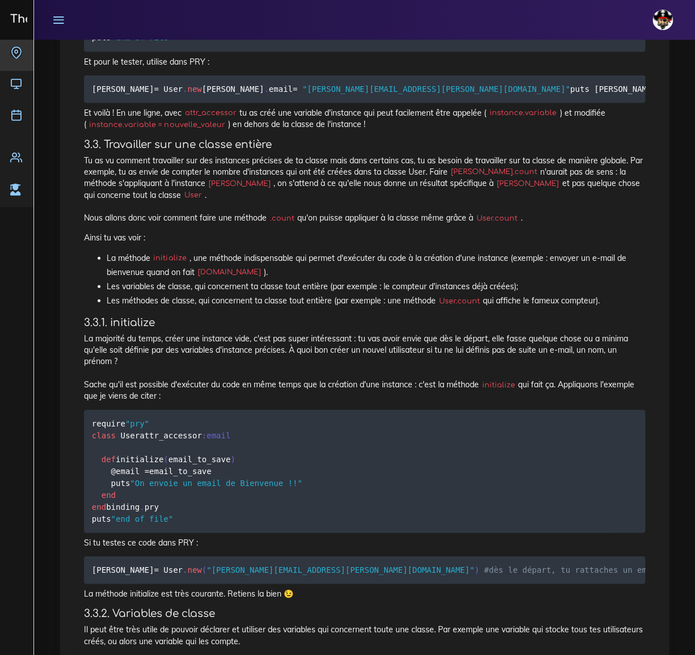
scroll to position [3765, 0]
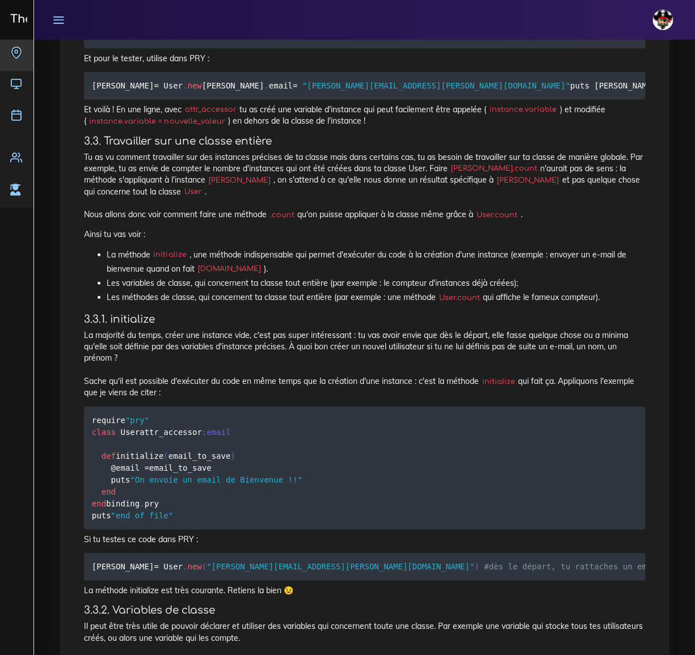
drag, startPoint x: 93, startPoint y: 368, endPoint x: 496, endPoint y: 401, distance: 404.7
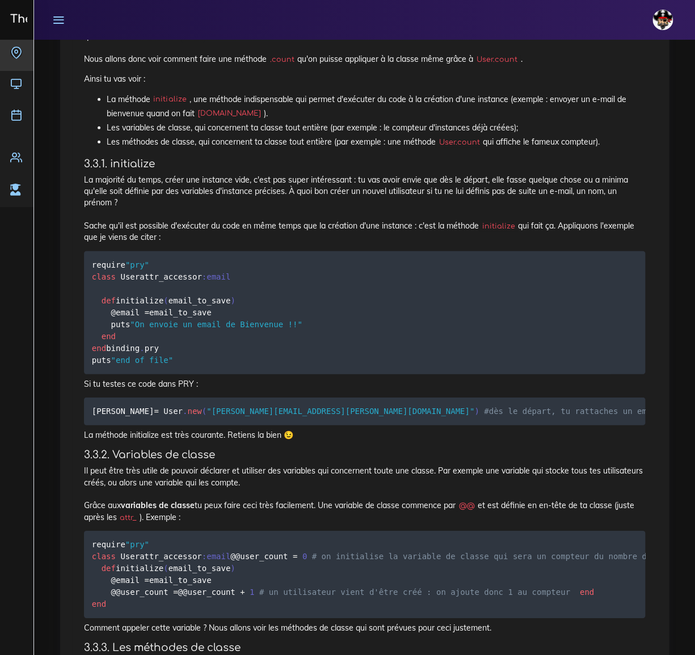
scroll to position [4074, 0]
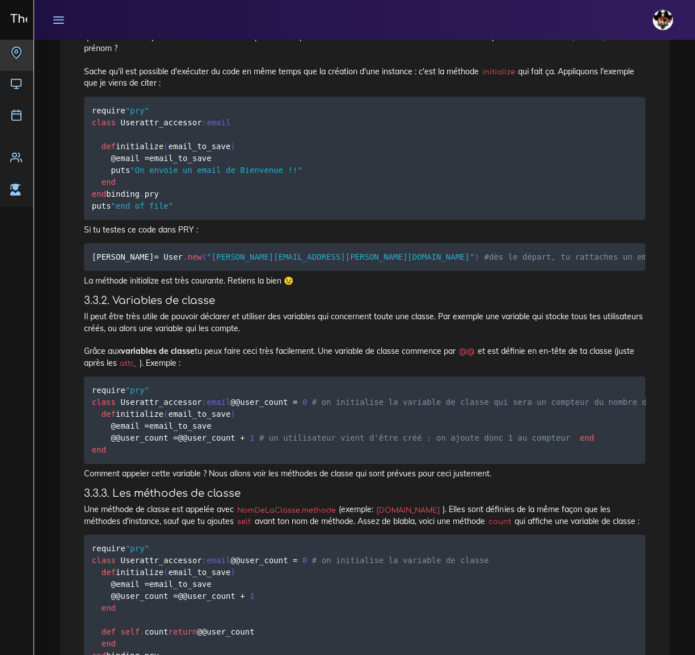
drag, startPoint x: 92, startPoint y: 269, endPoint x: 91, endPoint y: 278, distance: 8.6
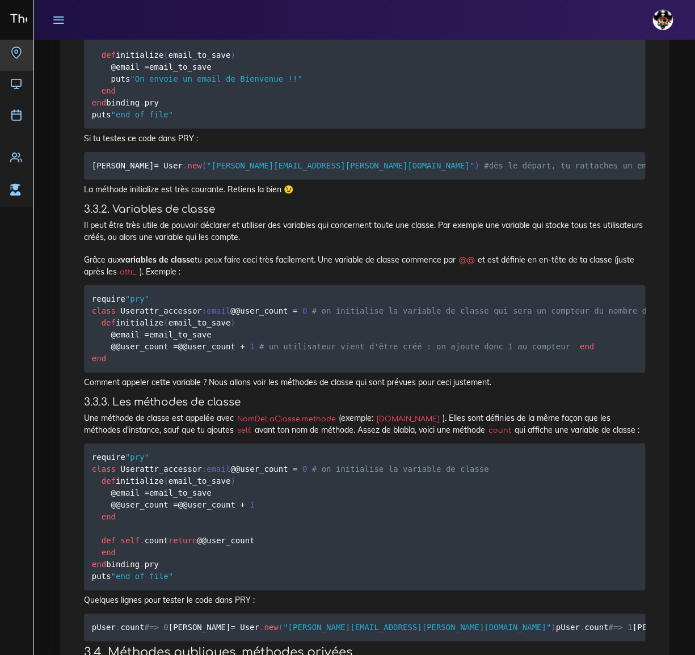
scroll to position [4177, 0]
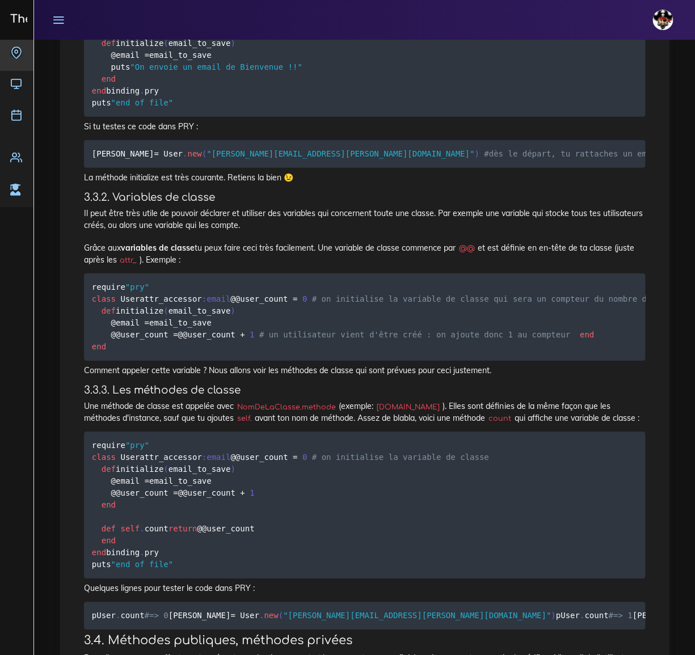
drag, startPoint x: 92, startPoint y: 276, endPoint x: 286, endPoint y: 292, distance: 194.6
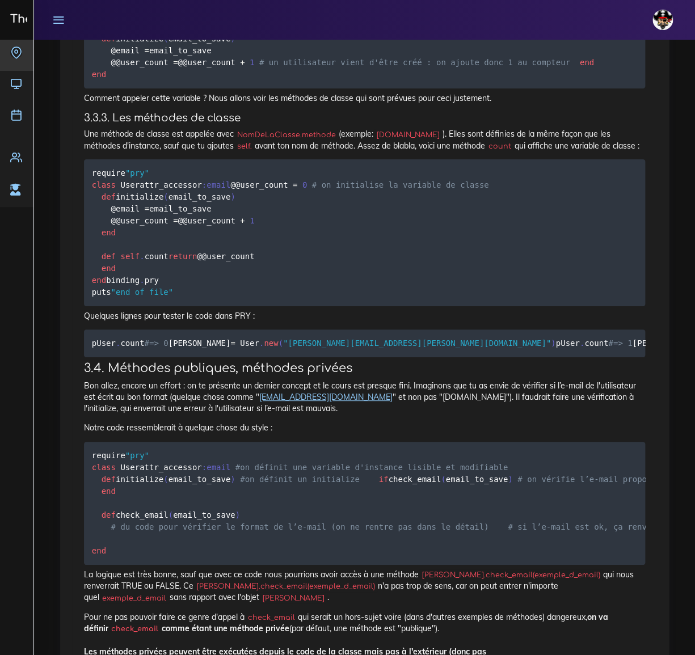
scroll to position [4487, 0]
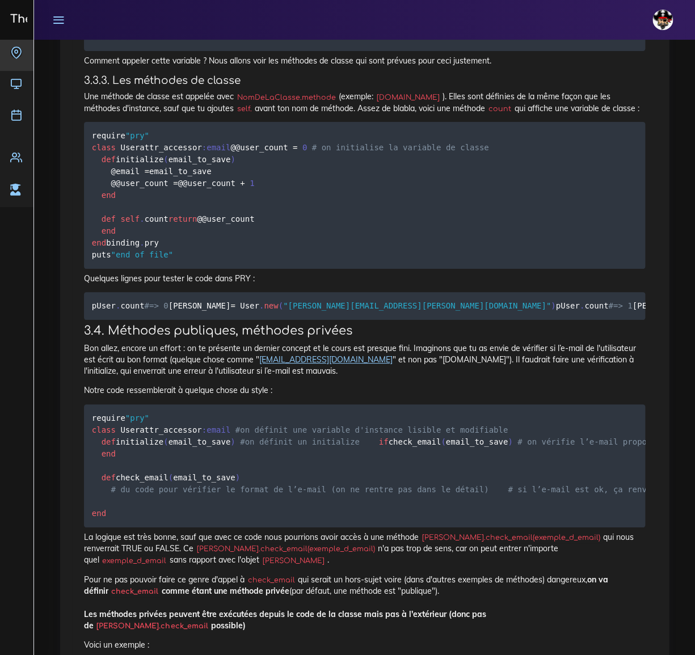
drag, startPoint x: 92, startPoint y: 361, endPoint x: 85, endPoint y: 407, distance: 46.0
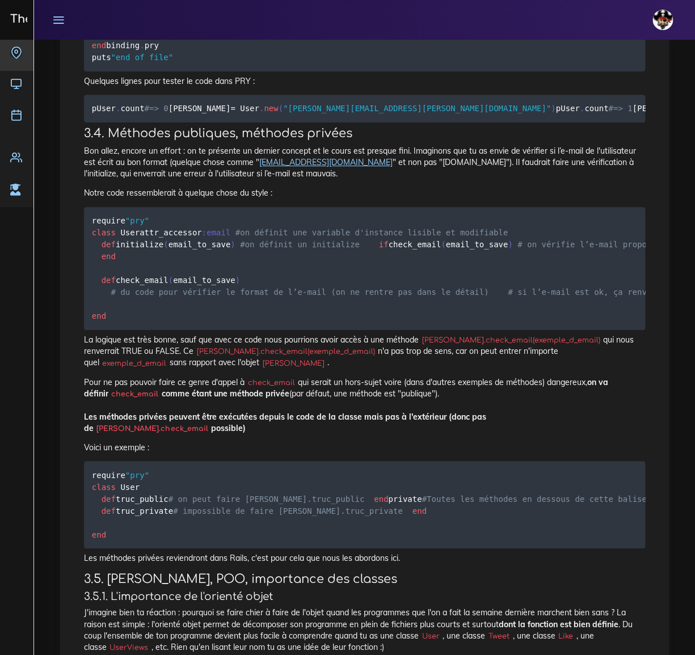
scroll to position [4693, 0]
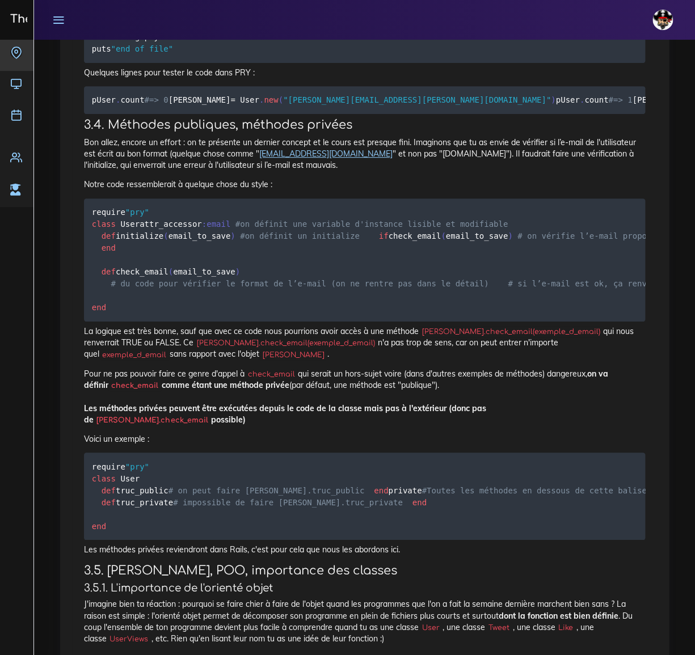
drag, startPoint x: 92, startPoint y: 290, endPoint x: 567, endPoint y: 299, distance: 474.4
drag, startPoint x: 92, startPoint y: 325, endPoint x: 521, endPoint y: 328, distance: 428.9
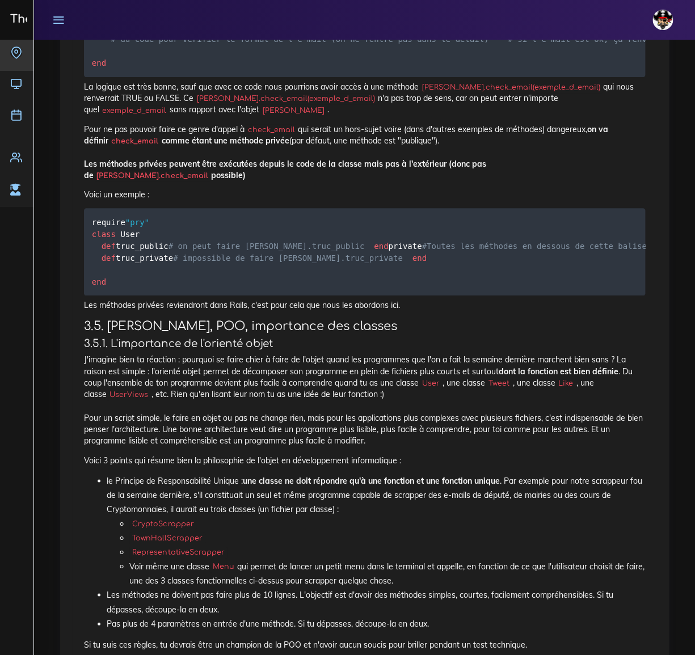
scroll to position [4951, 0]
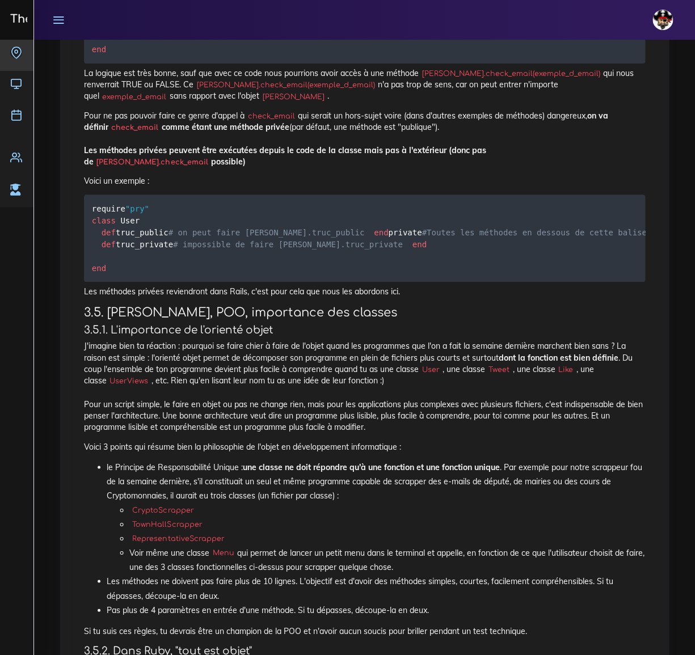
drag, startPoint x: 92, startPoint y: 267, endPoint x: 88, endPoint y: 279, distance: 12.6
drag, startPoint x: 92, startPoint y: 315, endPoint x: 91, endPoint y: 324, distance: 8.6
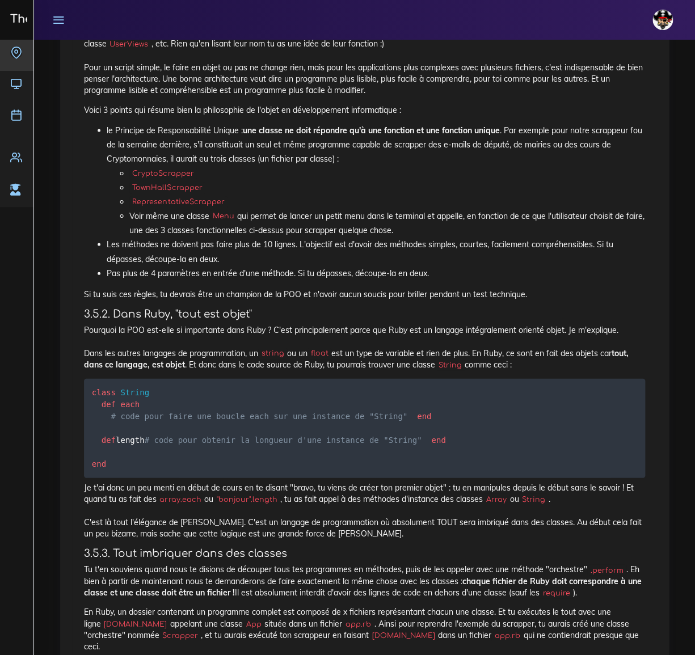
scroll to position [5260, 0]
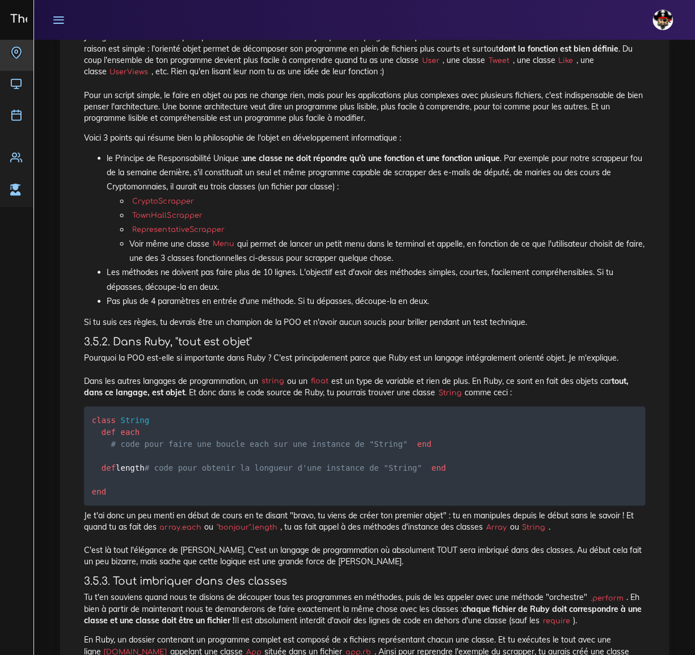
drag, startPoint x: 91, startPoint y: 248, endPoint x: 90, endPoint y: 282, distance: 34.1
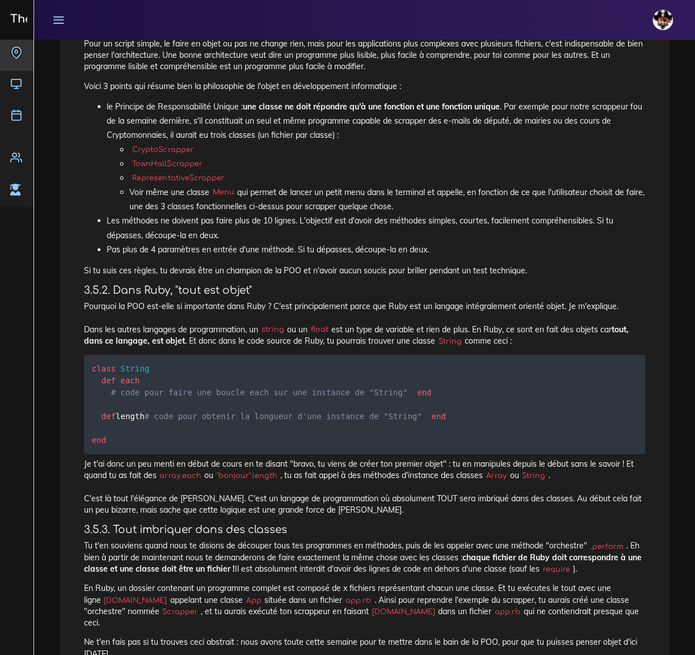
scroll to position [5363, 0]
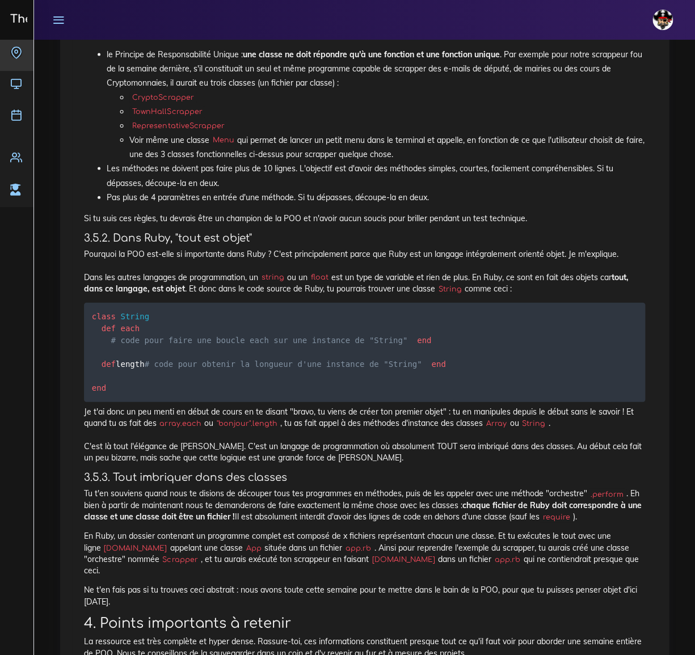
drag, startPoint x: 92, startPoint y: 269, endPoint x: 214, endPoint y: 318, distance: 131.4
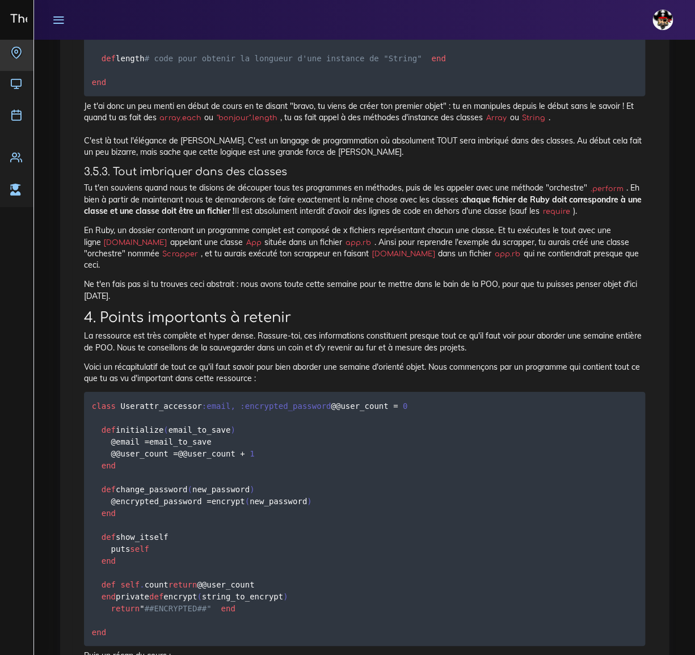
scroll to position [5618, 0]
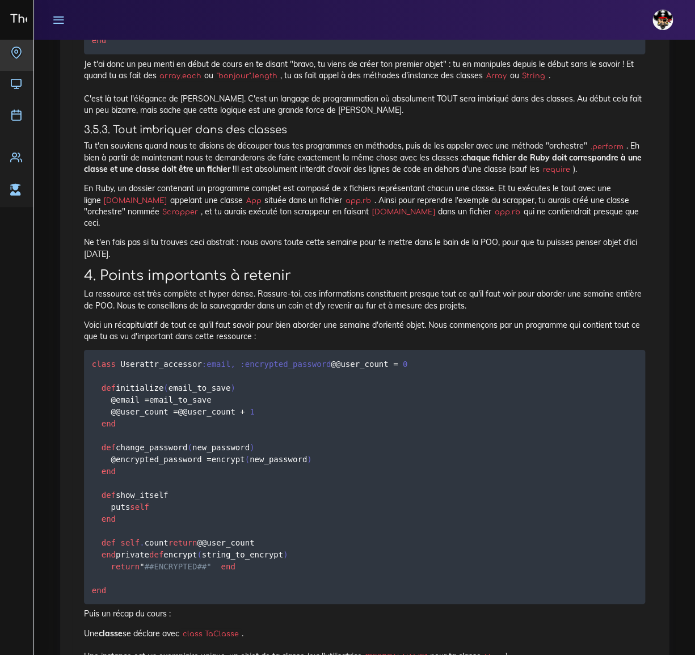
scroll to position [5721, 0]
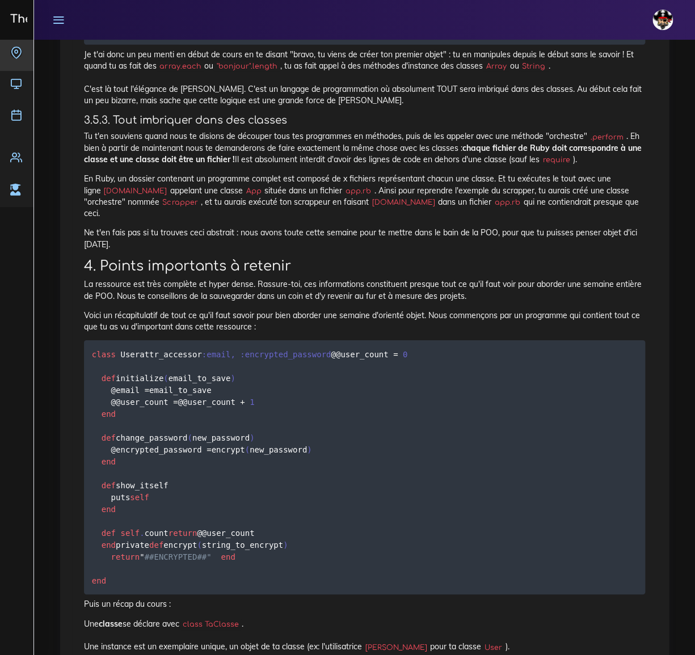
drag, startPoint x: 92, startPoint y: 117, endPoint x: 83, endPoint y: 203, distance: 86.7
drag, startPoint x: 185, startPoint y: 162, endPoint x: 138, endPoint y: 174, distance: 47.9
drag, startPoint x: 91, startPoint y: 117, endPoint x: 82, endPoint y: 261, distance: 143.9
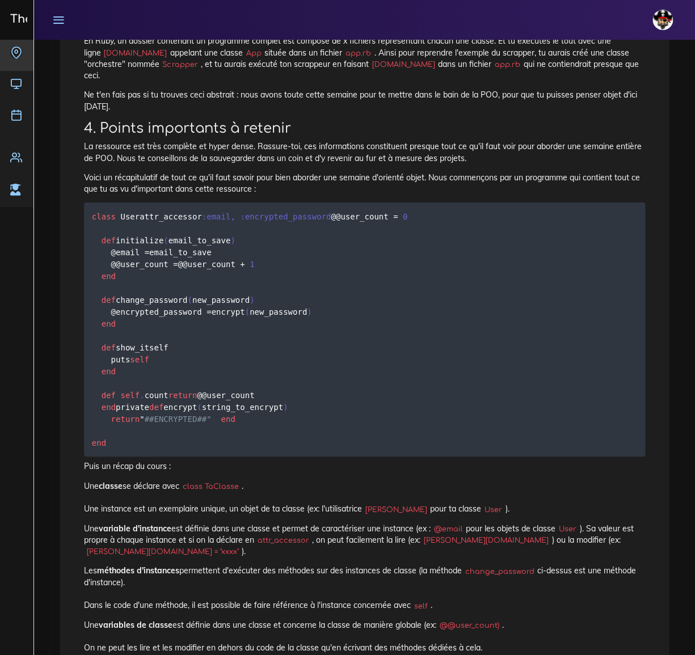
scroll to position [5876, 0]
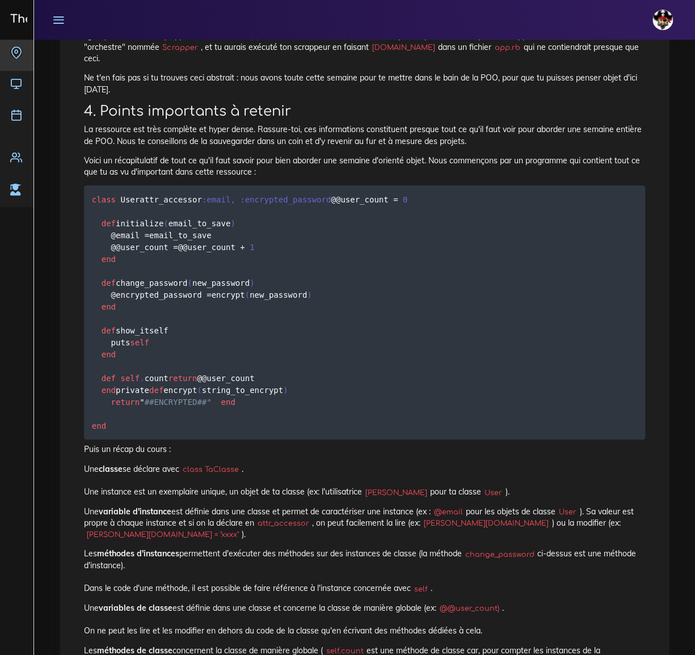
drag, startPoint x: 100, startPoint y: 339, endPoint x: 93, endPoint y: 355, distance: 17.3
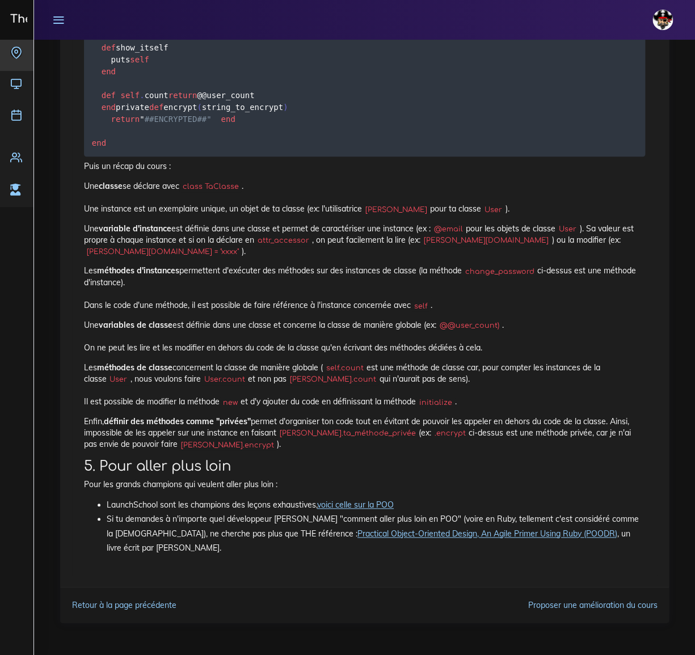
scroll to position [6237, 0]
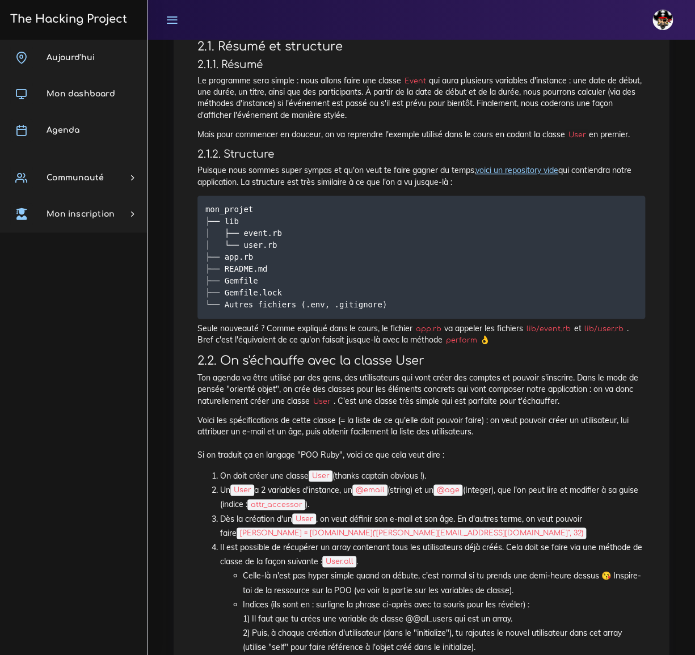
scroll to position [309, 0]
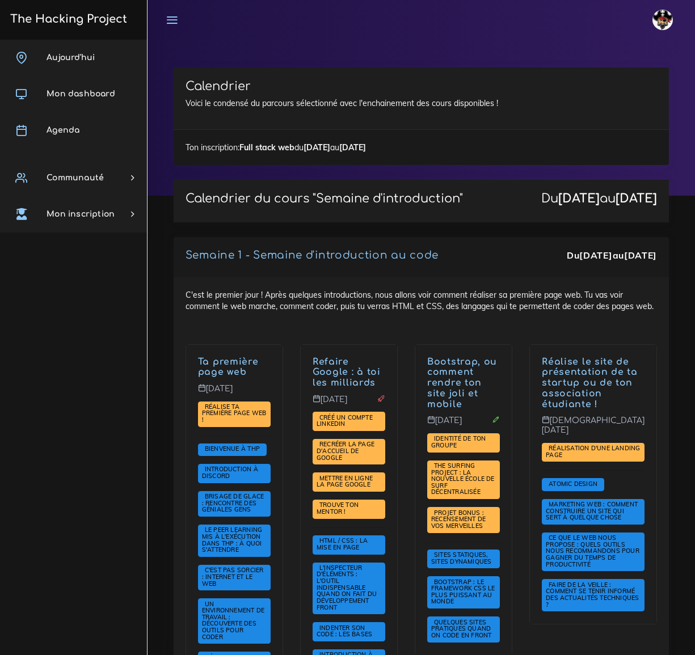
scroll to position [1870, 0]
